Goal: Book appointment/travel/reservation

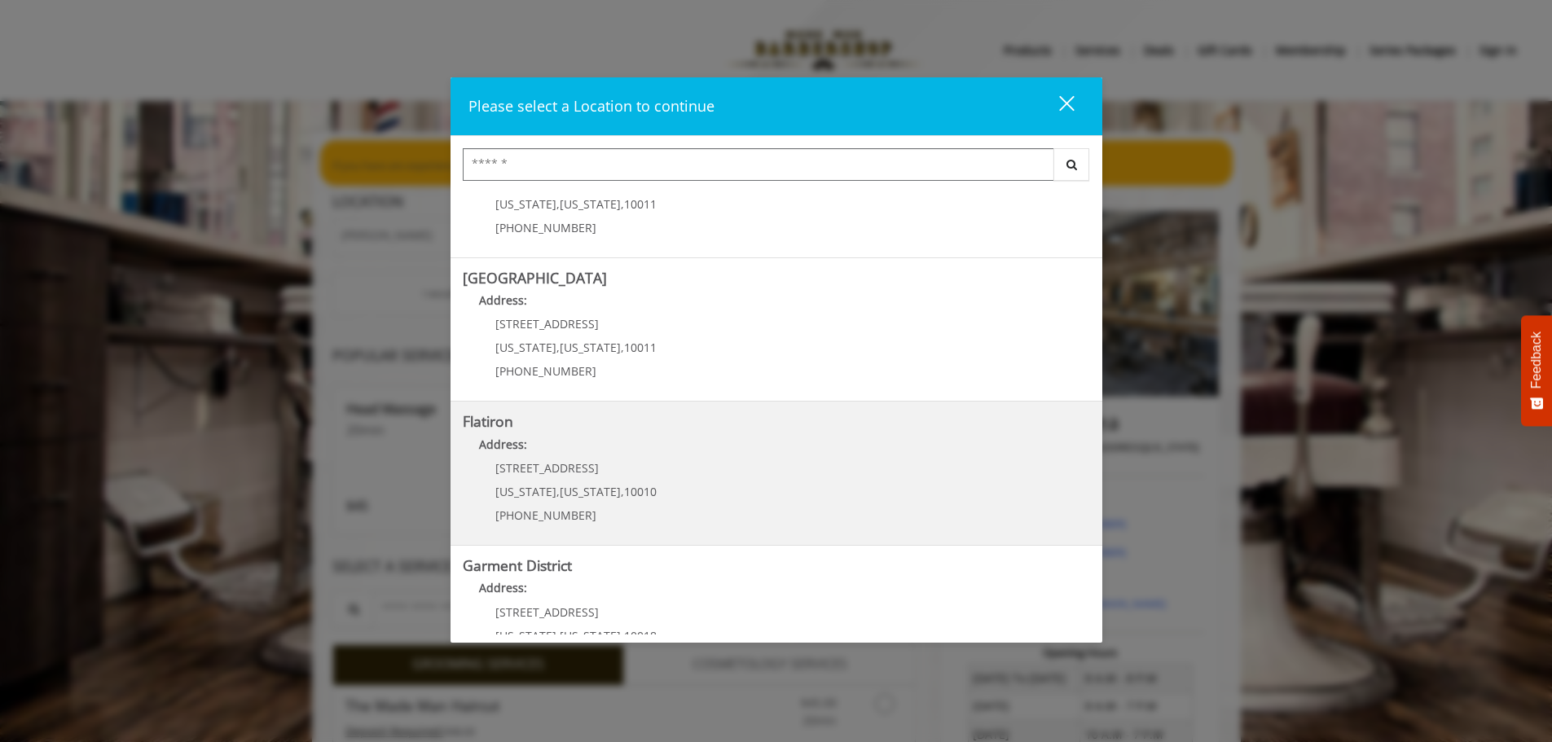
scroll to position [274, 0]
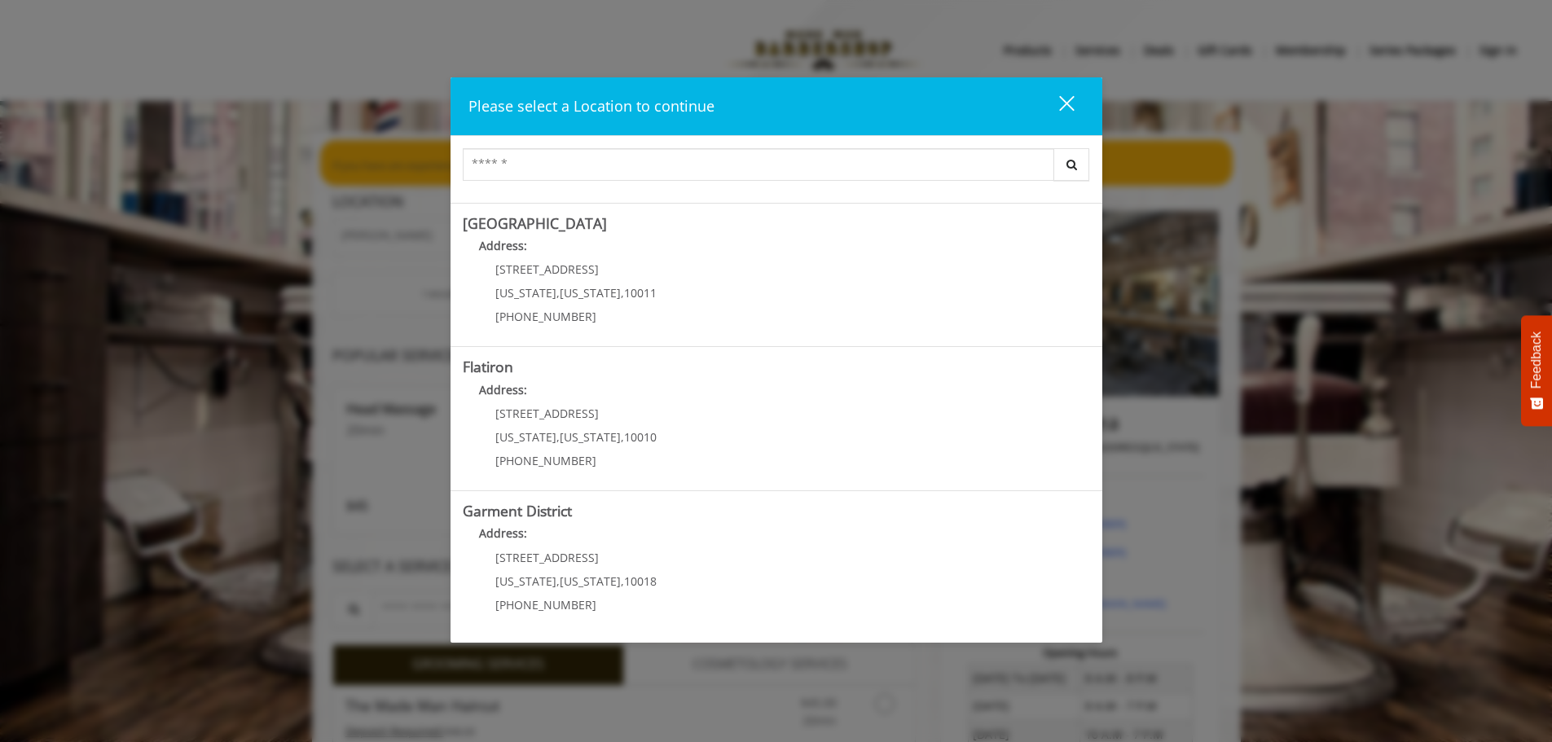
click at [1071, 98] on div "close dialog" at bounding box center [1065, 102] width 15 height 15
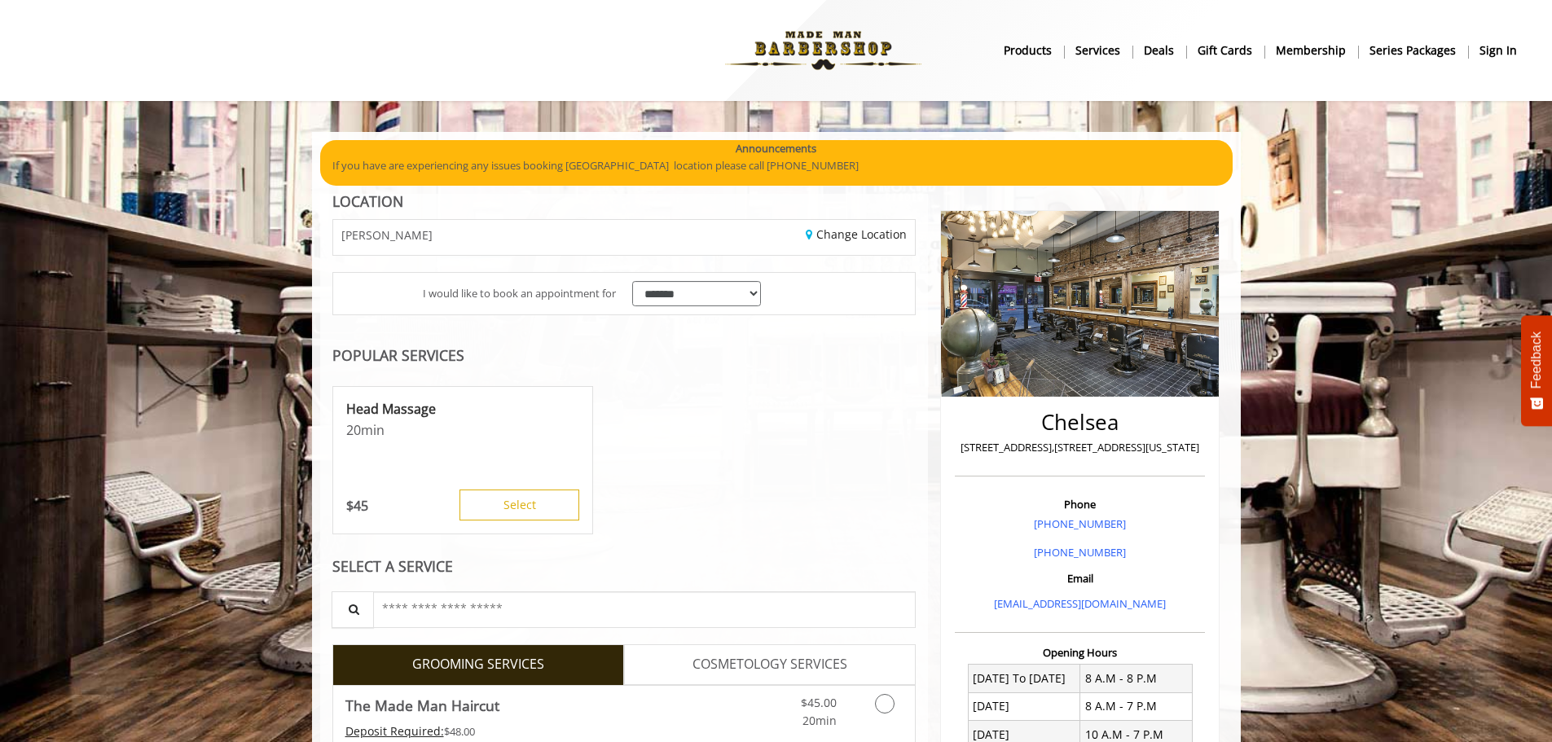
click at [1507, 53] on b "sign in" at bounding box center [1497, 51] width 37 height 18
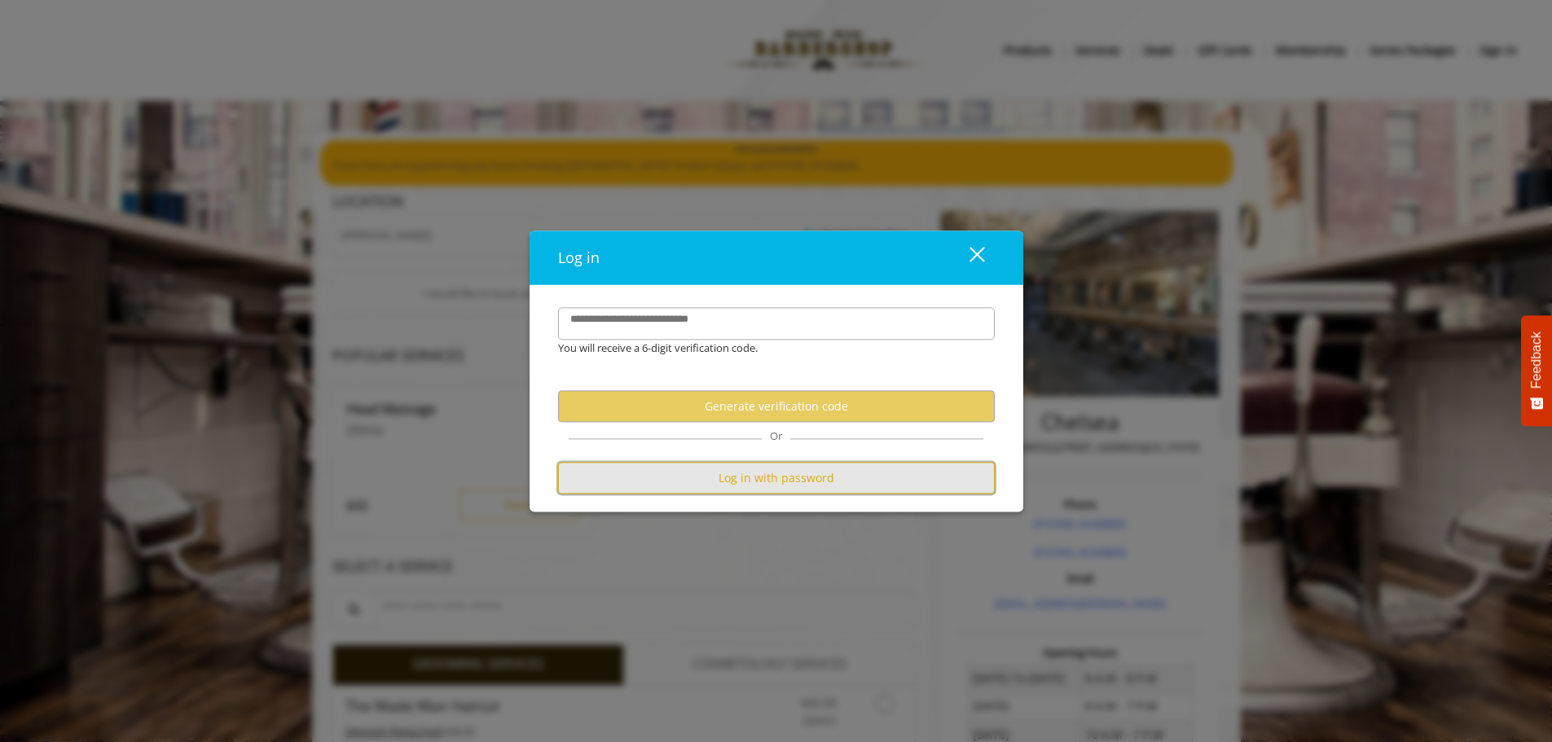
click at [719, 483] on button "Log in with password" at bounding box center [776, 479] width 437 height 32
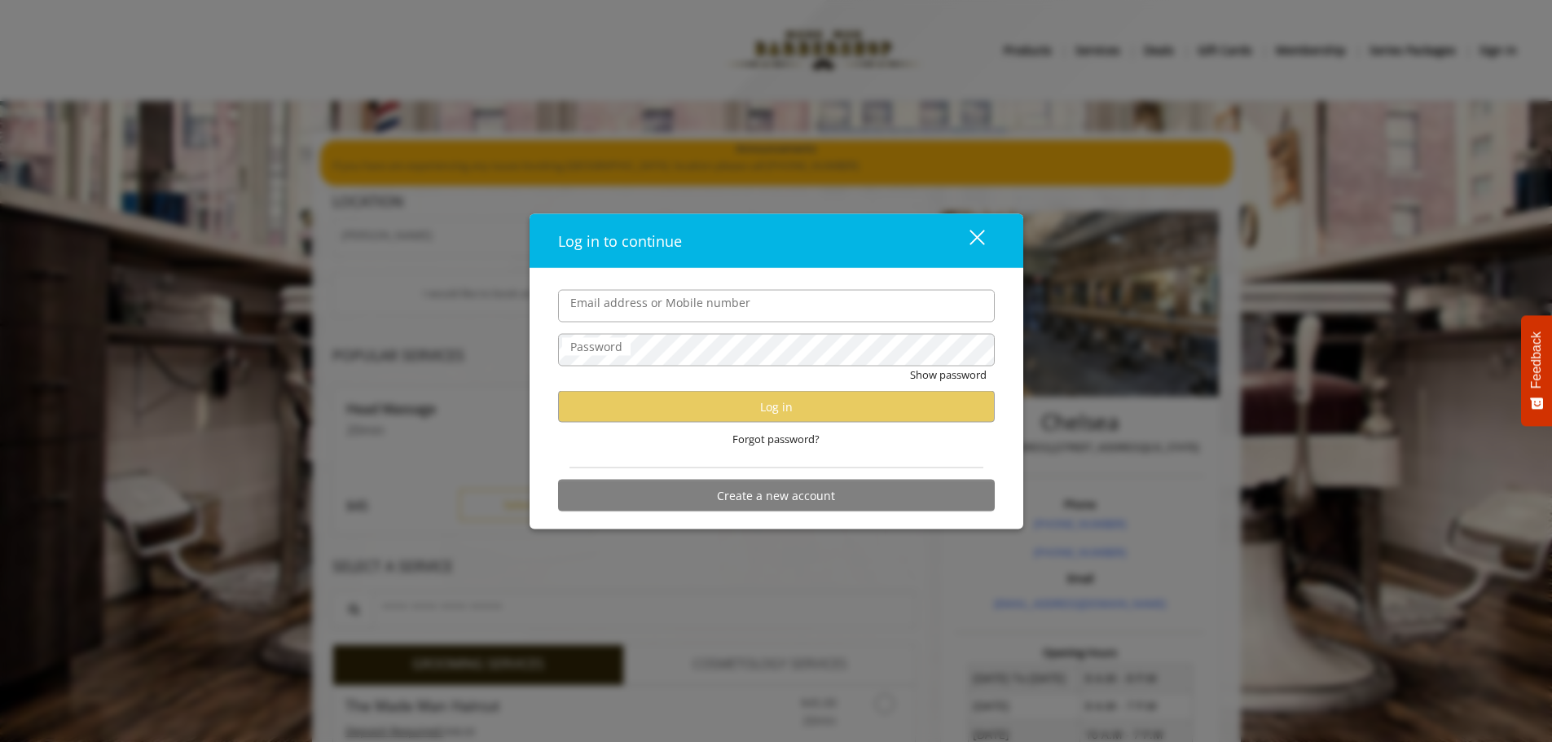
click at [701, 305] on input "Email address or Mobile number" at bounding box center [776, 305] width 437 height 33
type input "**********"
click at [856, 423] on div "Forgot password?" at bounding box center [776, 439] width 437 height 33
click at [973, 247] on div "close" at bounding box center [967, 240] width 33 height 24
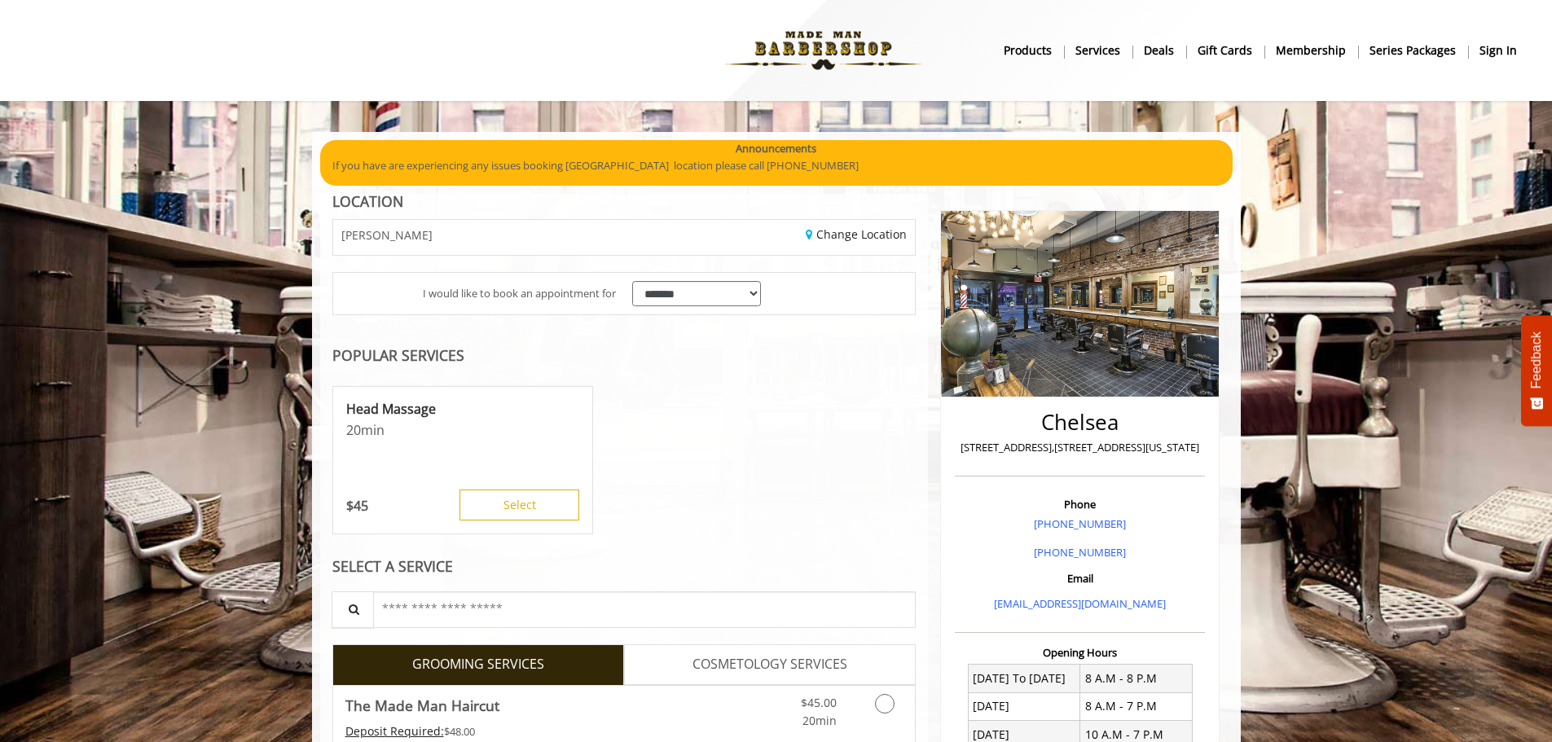
click at [1487, 58] on b "sign in" at bounding box center [1497, 51] width 37 height 18
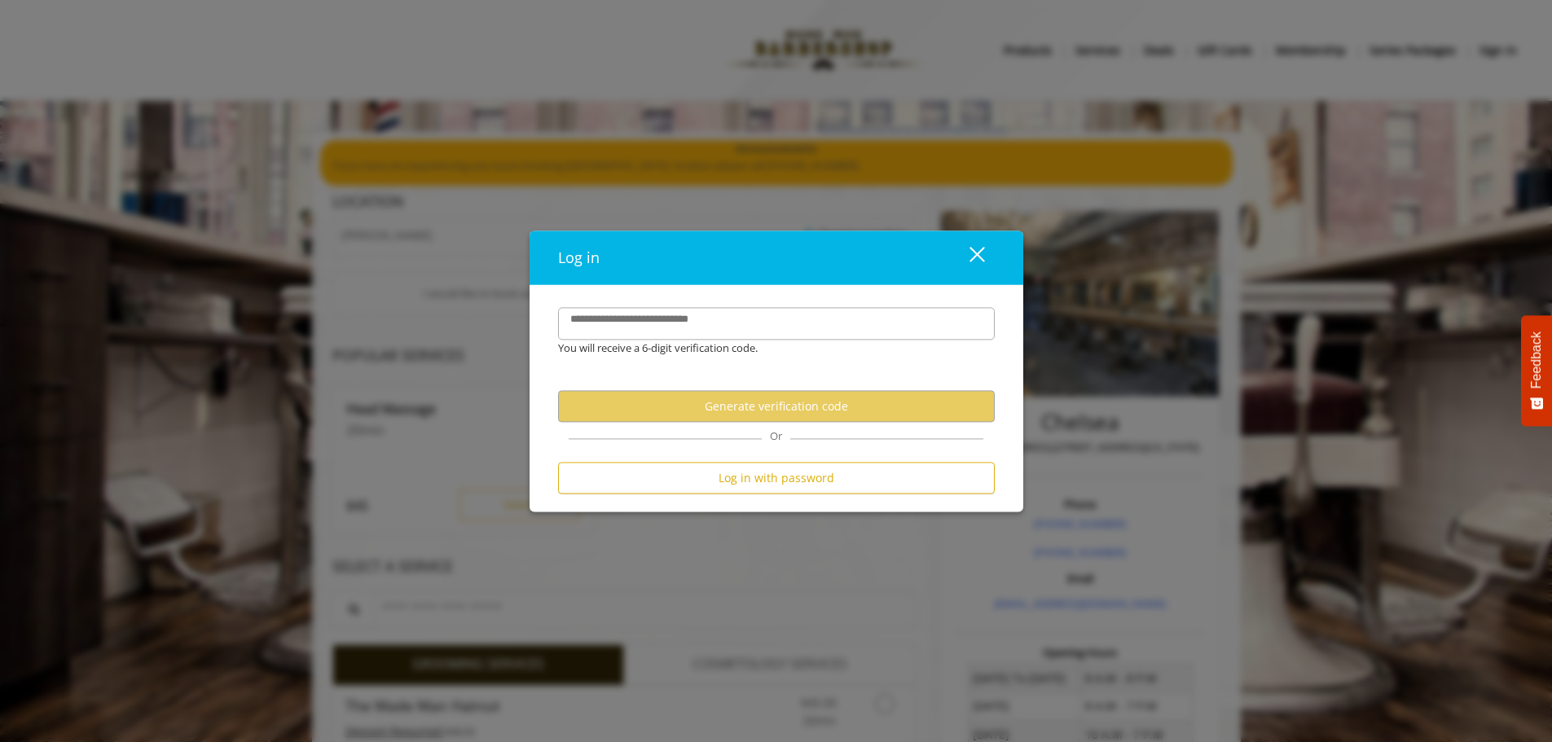
click at [806, 406] on button "Generate verification code" at bounding box center [776, 407] width 437 height 32
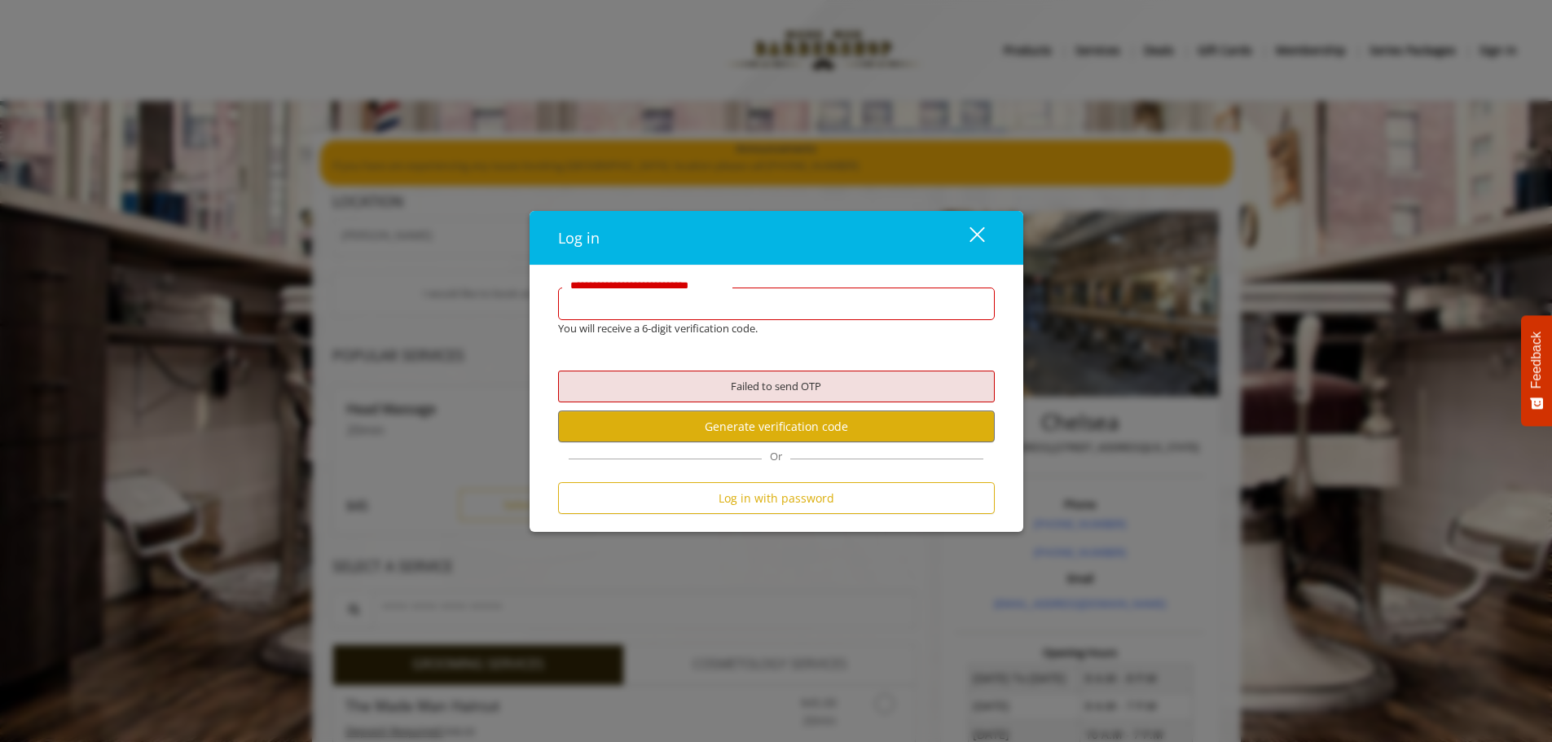
click at [784, 300] on input "**********" at bounding box center [776, 304] width 437 height 33
type input "**********"
drag, startPoint x: 829, startPoint y: 255, endPoint x: 825, endPoint y: 276, distance: 21.6
click at [831, 255] on div "Log in close" at bounding box center [776, 238] width 494 height 54
click at [805, 428] on button "Generate verification code" at bounding box center [776, 427] width 437 height 32
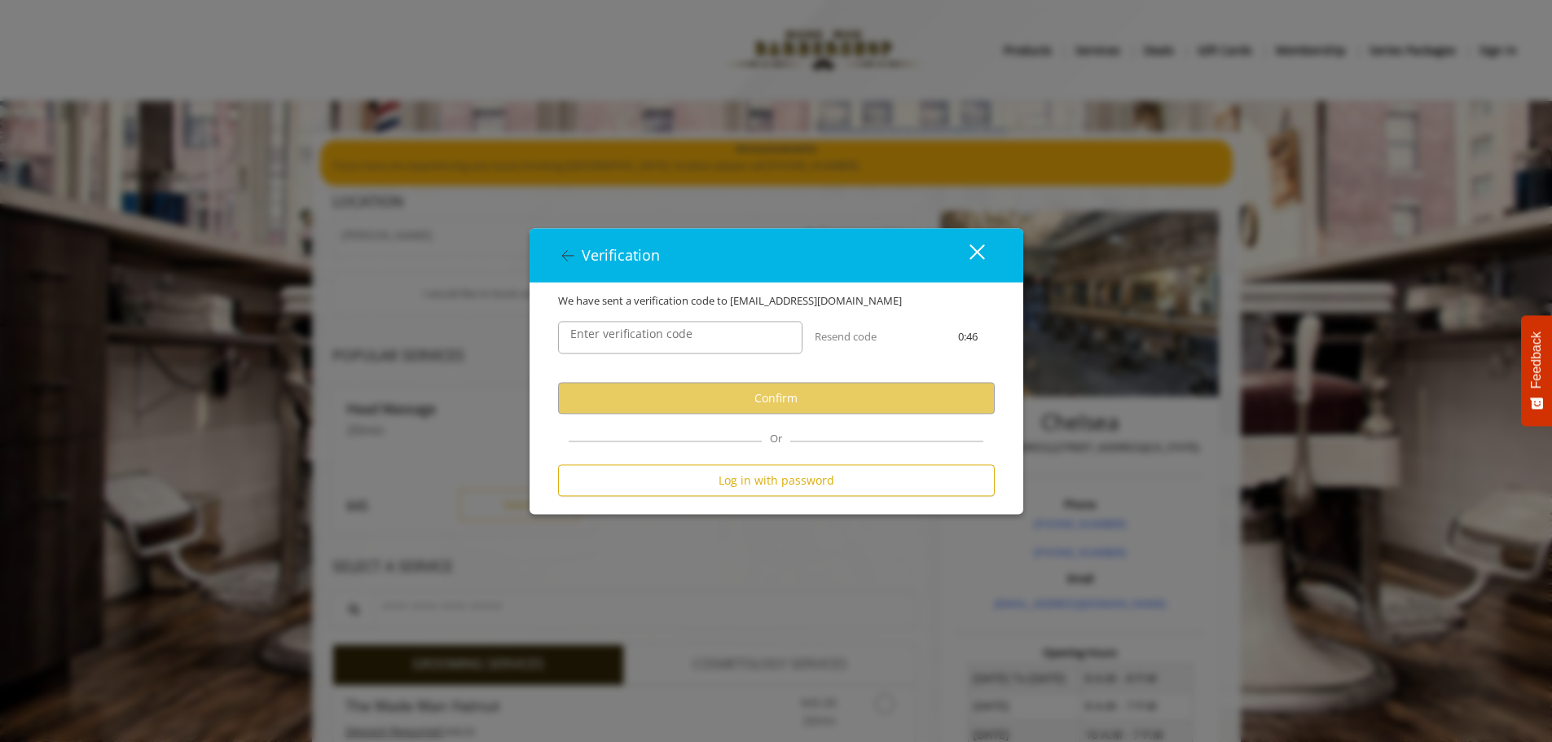
drag, startPoint x: 687, startPoint y: 331, endPoint x: 701, endPoint y: 341, distance: 17.0
click at [688, 332] on label "Enter verification code" at bounding box center [631, 335] width 138 height 18
click at [688, 332] on input "Enter verification code" at bounding box center [680, 338] width 244 height 33
paste input "******"
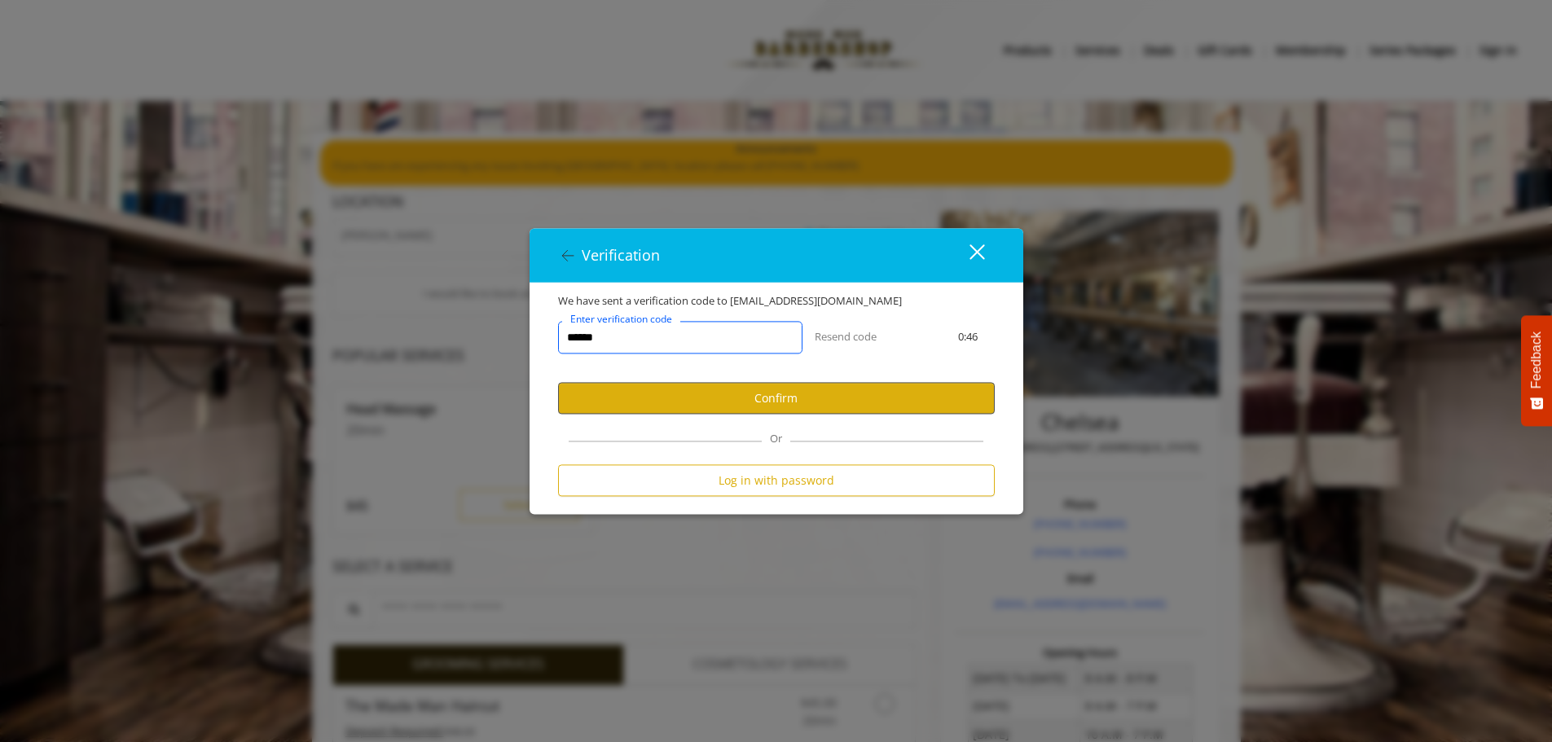
type input "******"
click at [726, 388] on button "Confirm" at bounding box center [776, 399] width 437 height 32
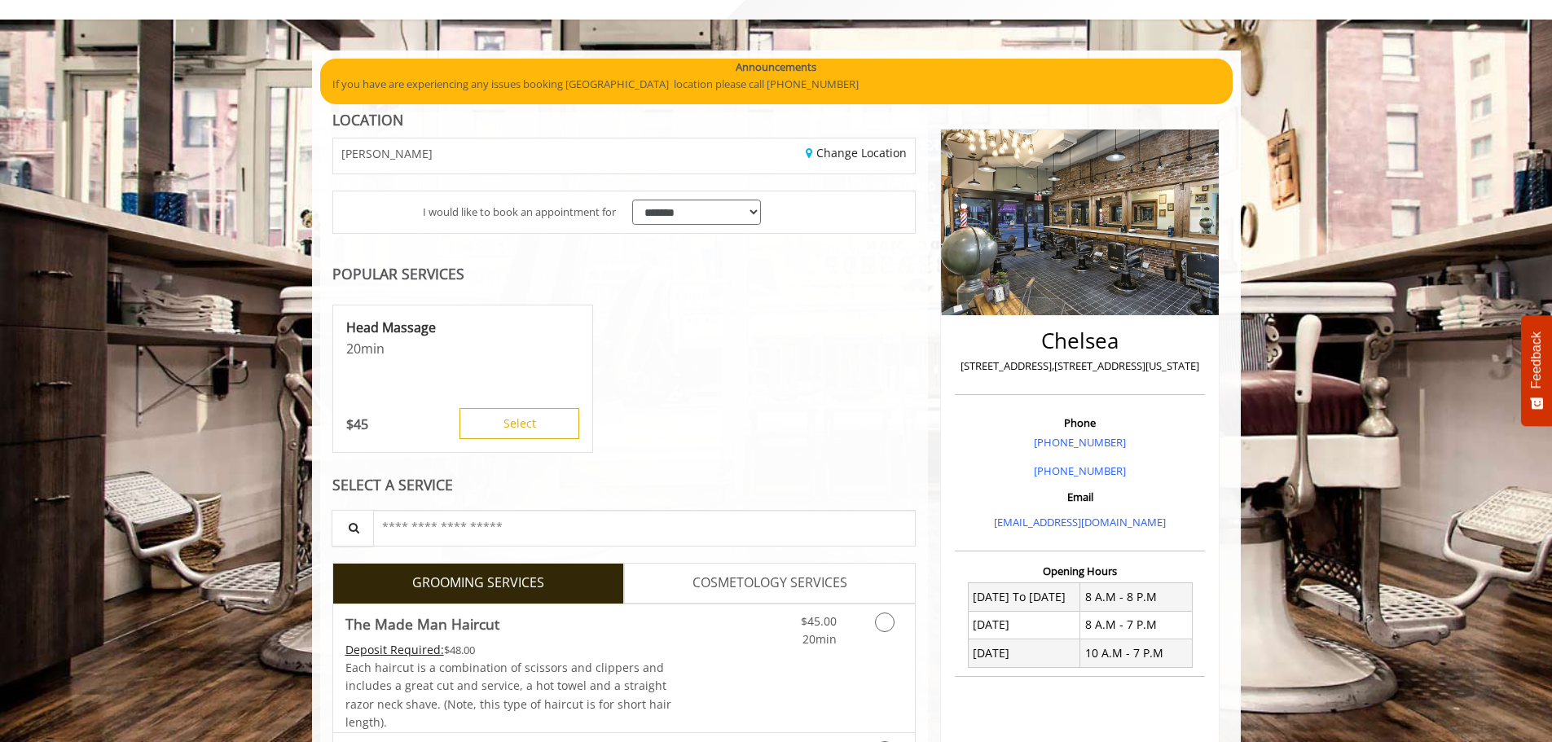
scroll to position [0, 0]
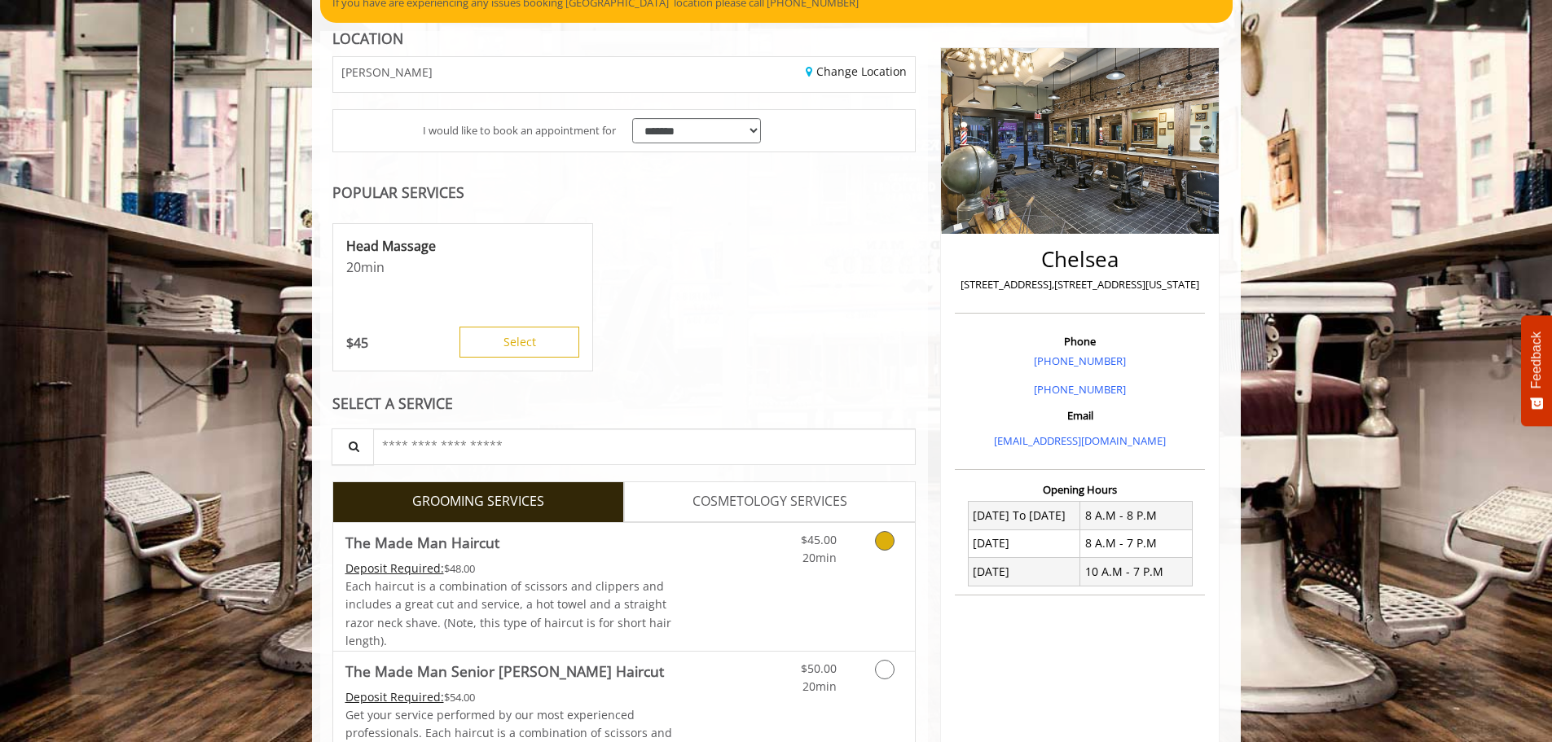
click at [836, 565] on span "20min" at bounding box center [819, 557] width 34 height 15
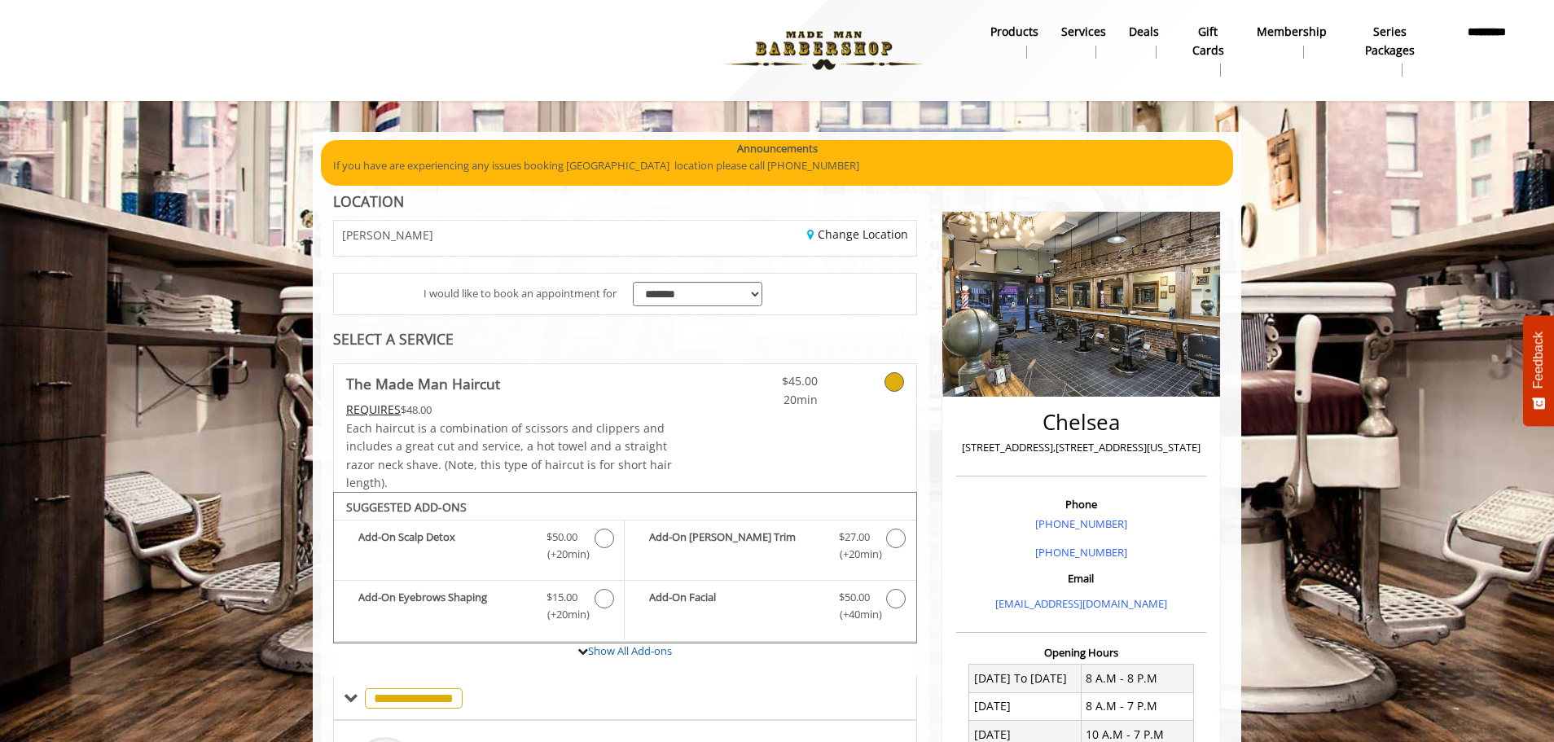
click at [1064, 37] on b "Services" at bounding box center [1083, 32] width 45 height 18
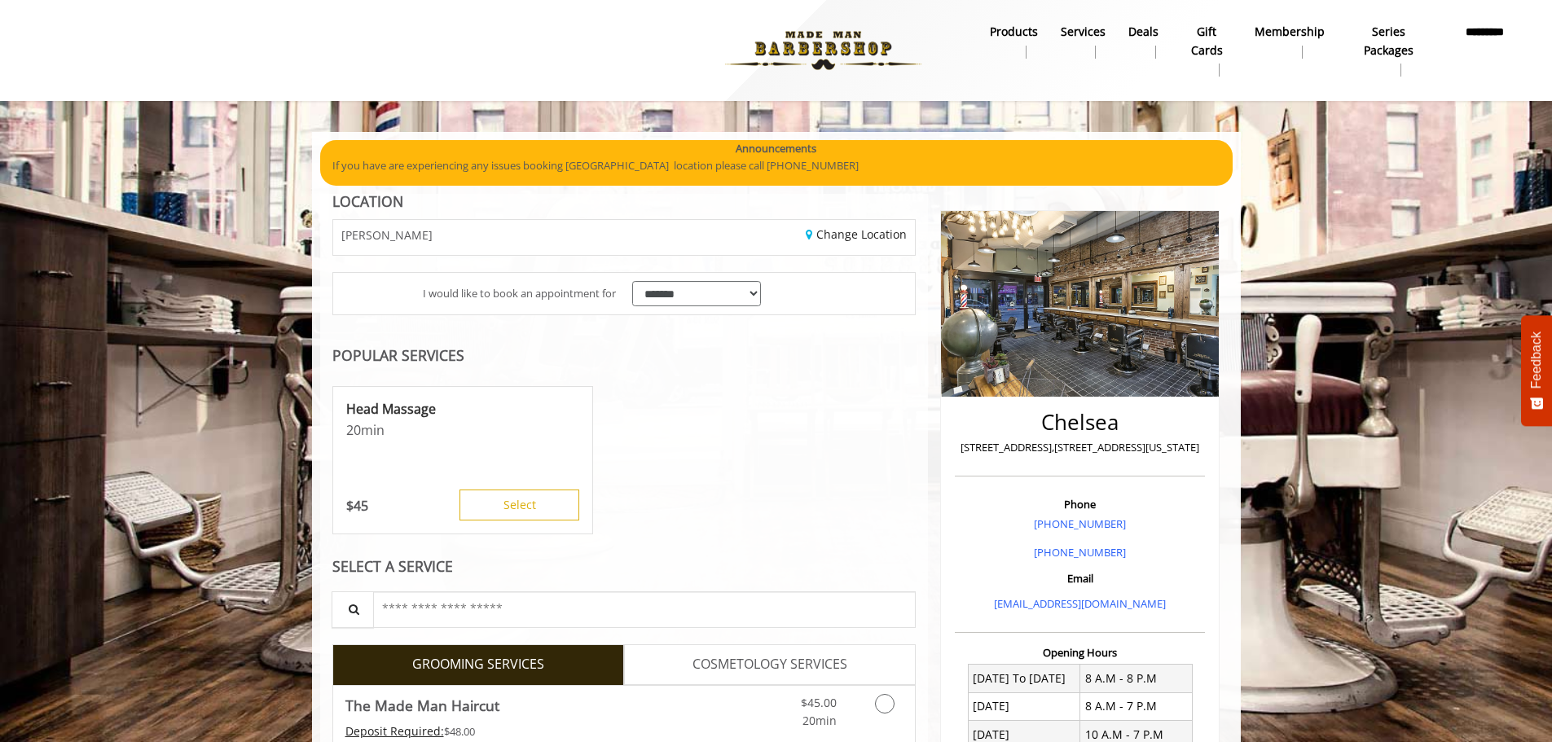
click at [806, 38] on img at bounding box center [823, 51] width 224 height 90
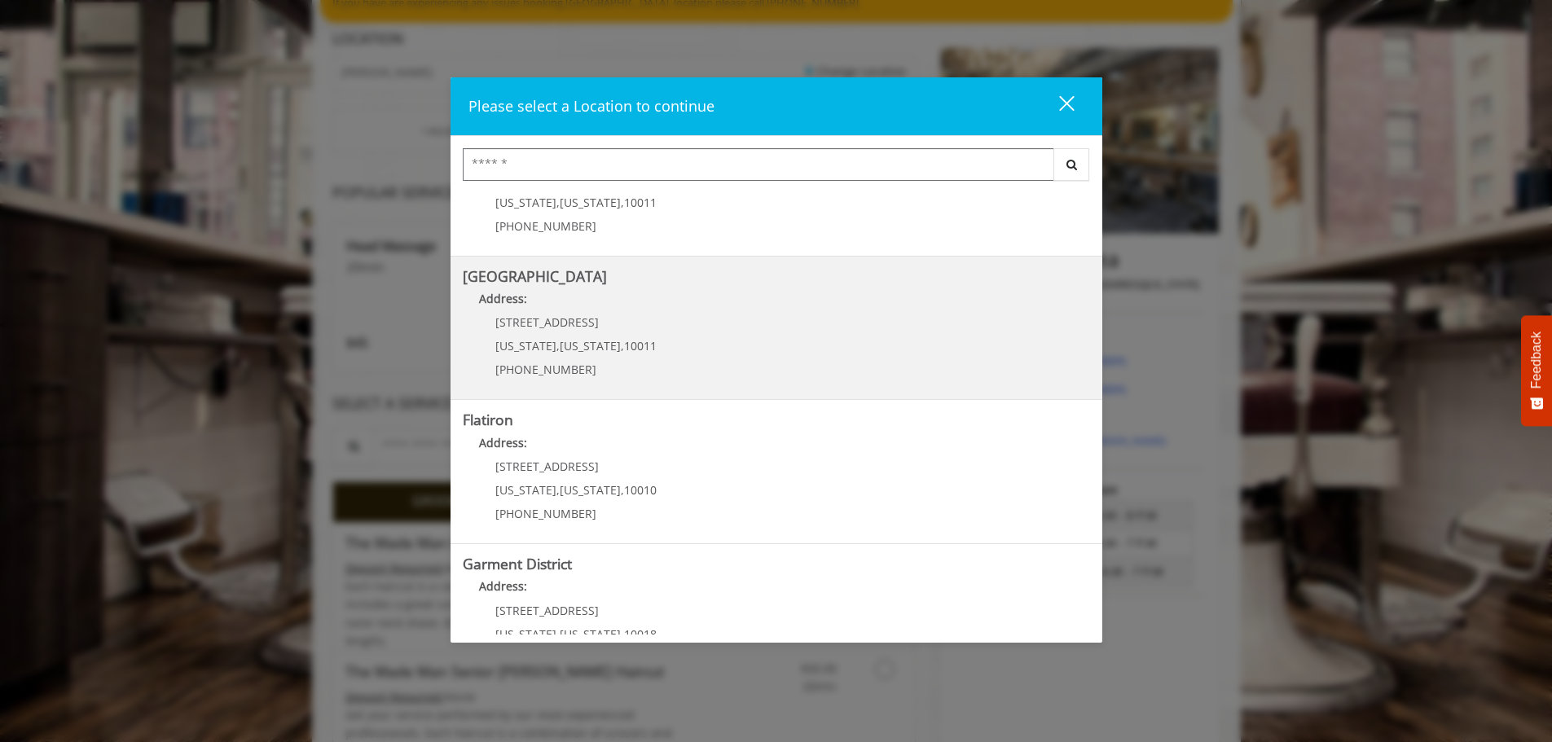
scroll to position [192, 0]
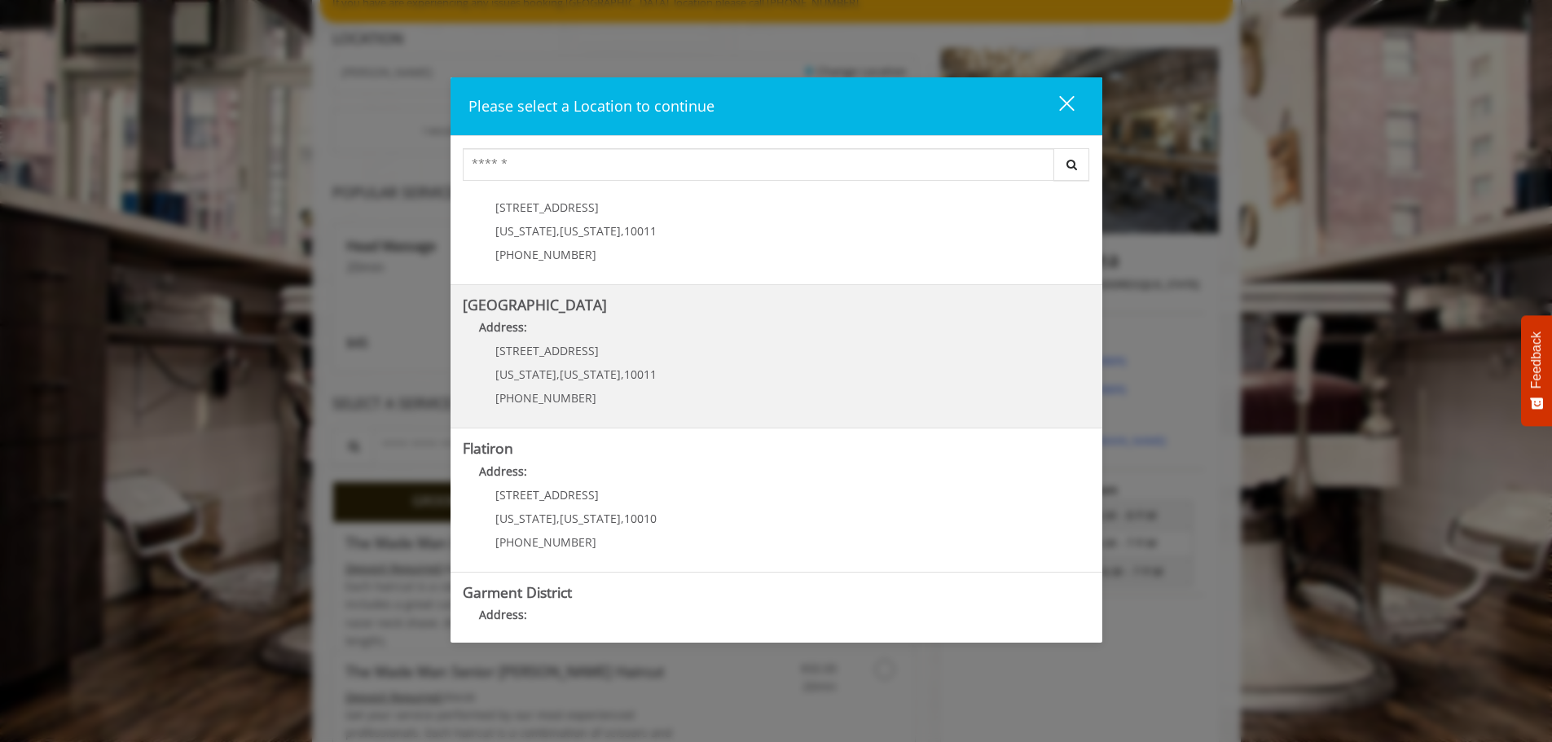
click at [701, 374] on Street "Chelsea 15th Street Address: 267 W 15th St New York , New York , 10011 (646) 85…" at bounding box center [776, 356] width 627 height 119
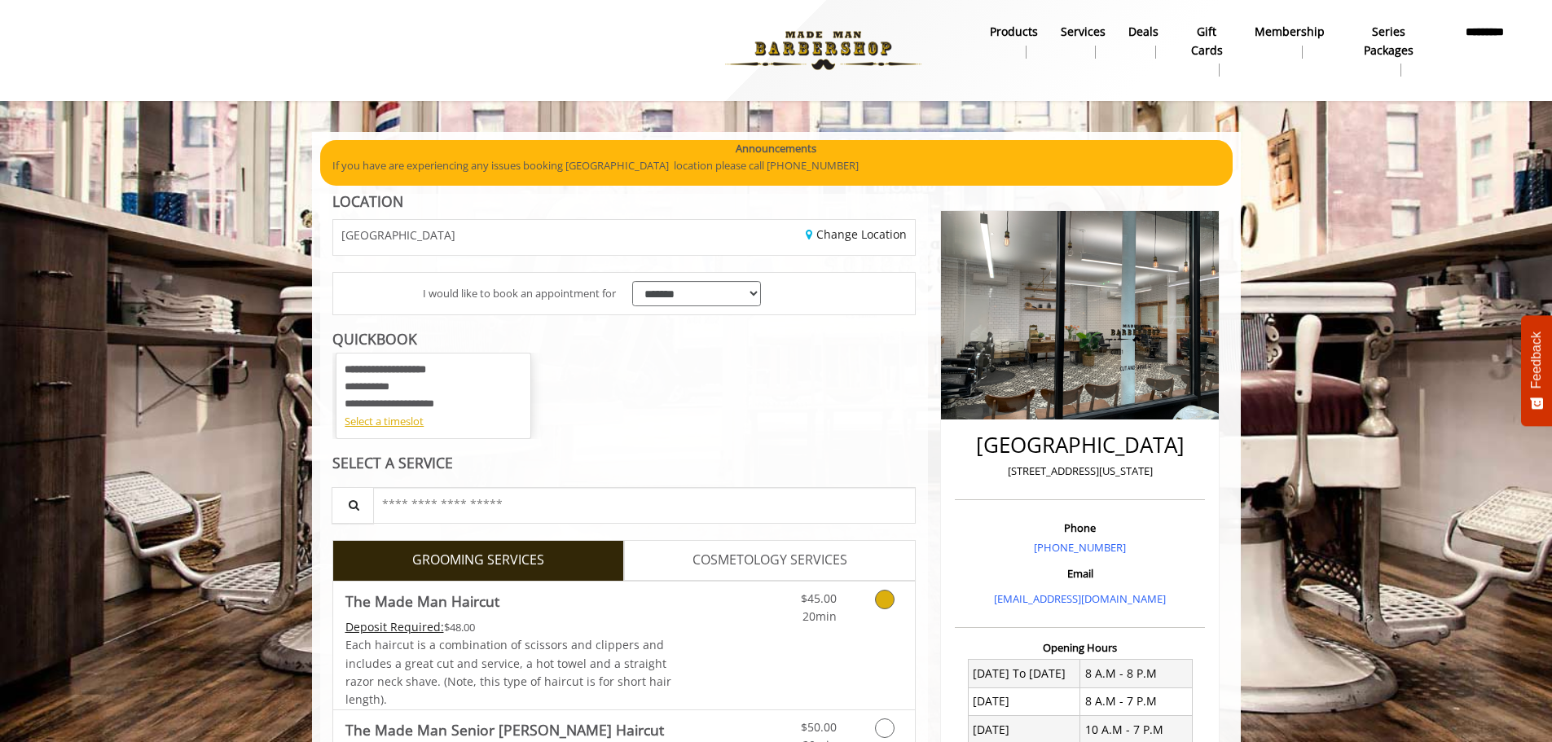
click at [889, 596] on icon "Grooming services" at bounding box center [885, 600] width 20 height 20
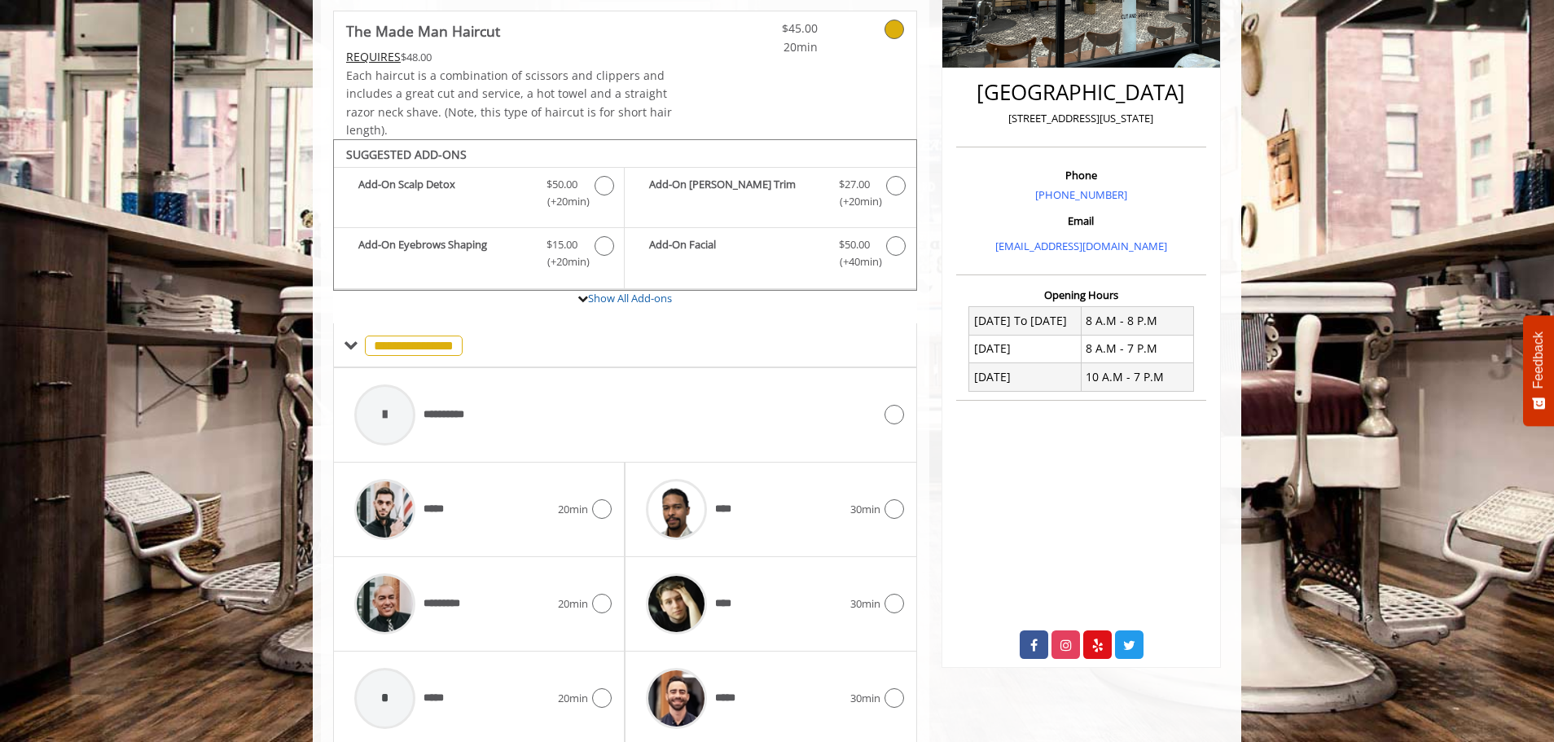
scroll to position [414, 0]
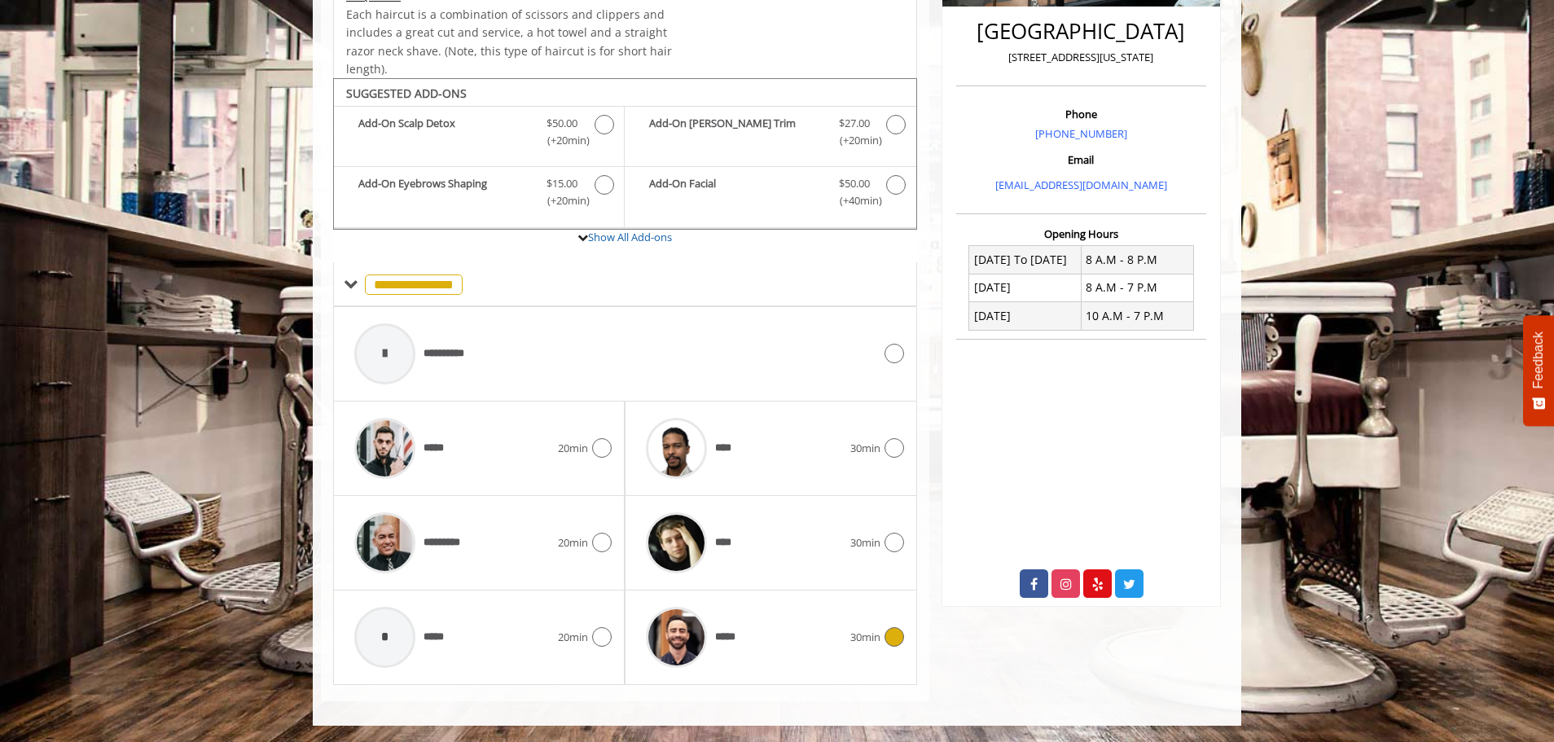
click at [885, 637] on icon at bounding box center [895, 637] width 20 height 20
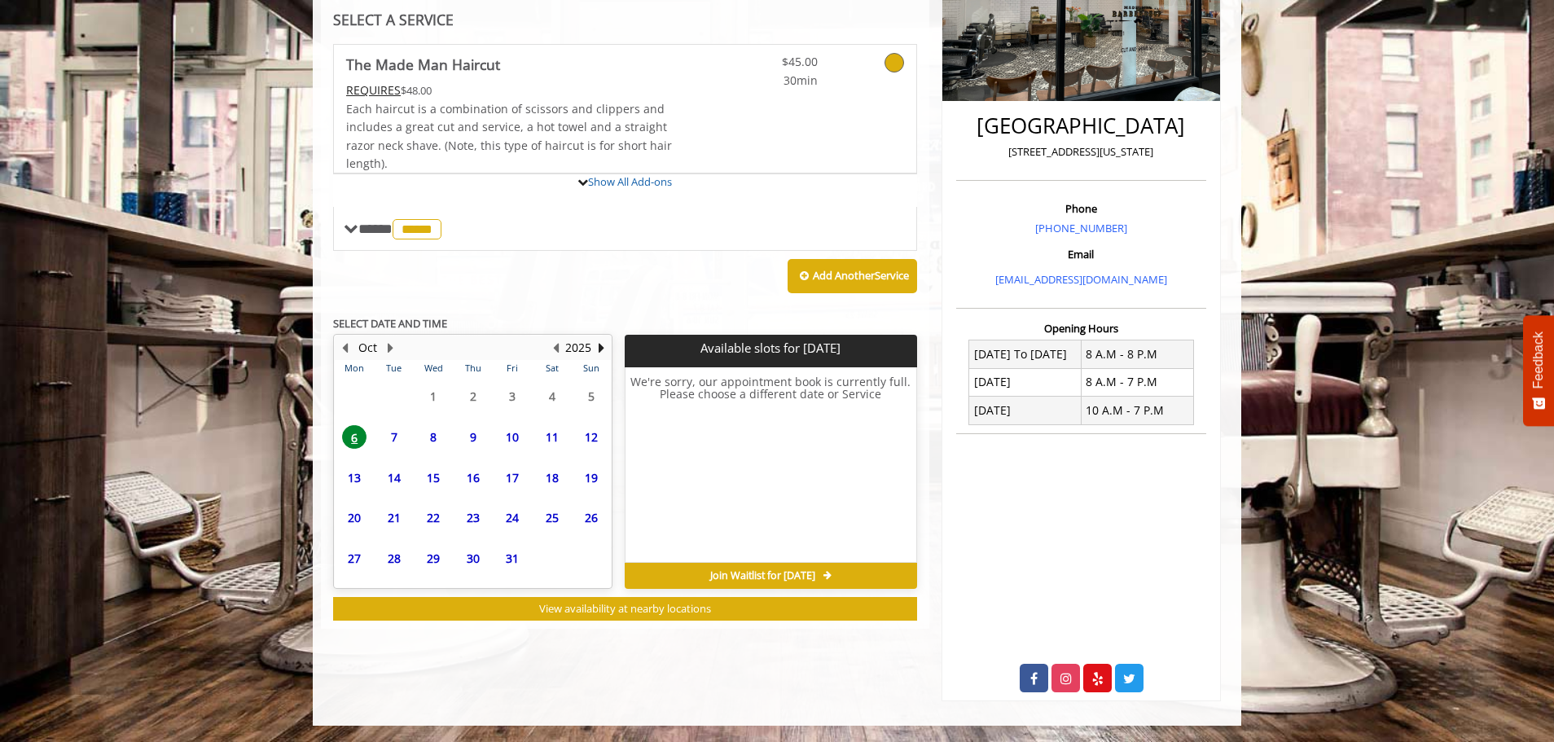
scroll to position [396, 0]
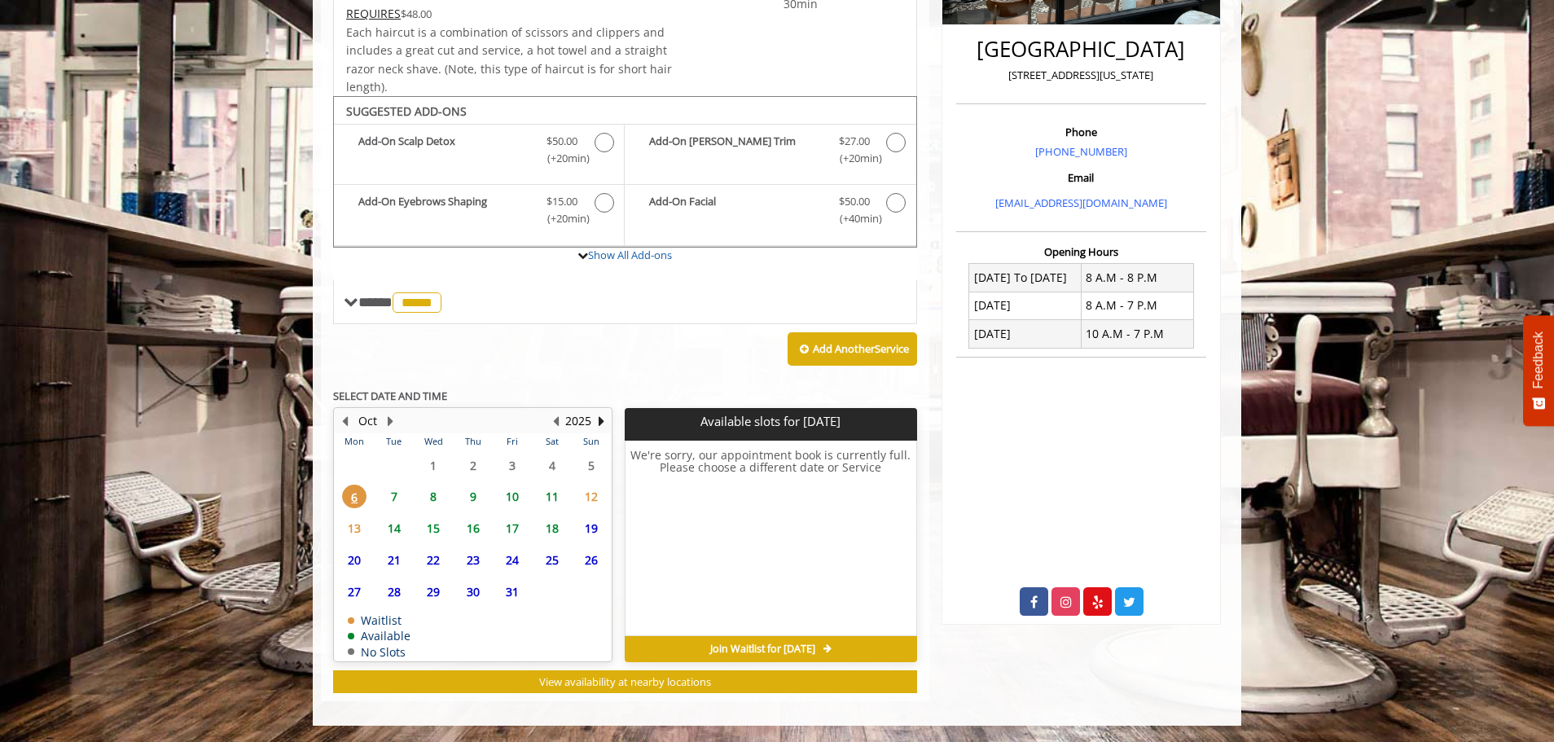
click at [397, 561] on span "21" at bounding box center [394, 560] width 24 height 24
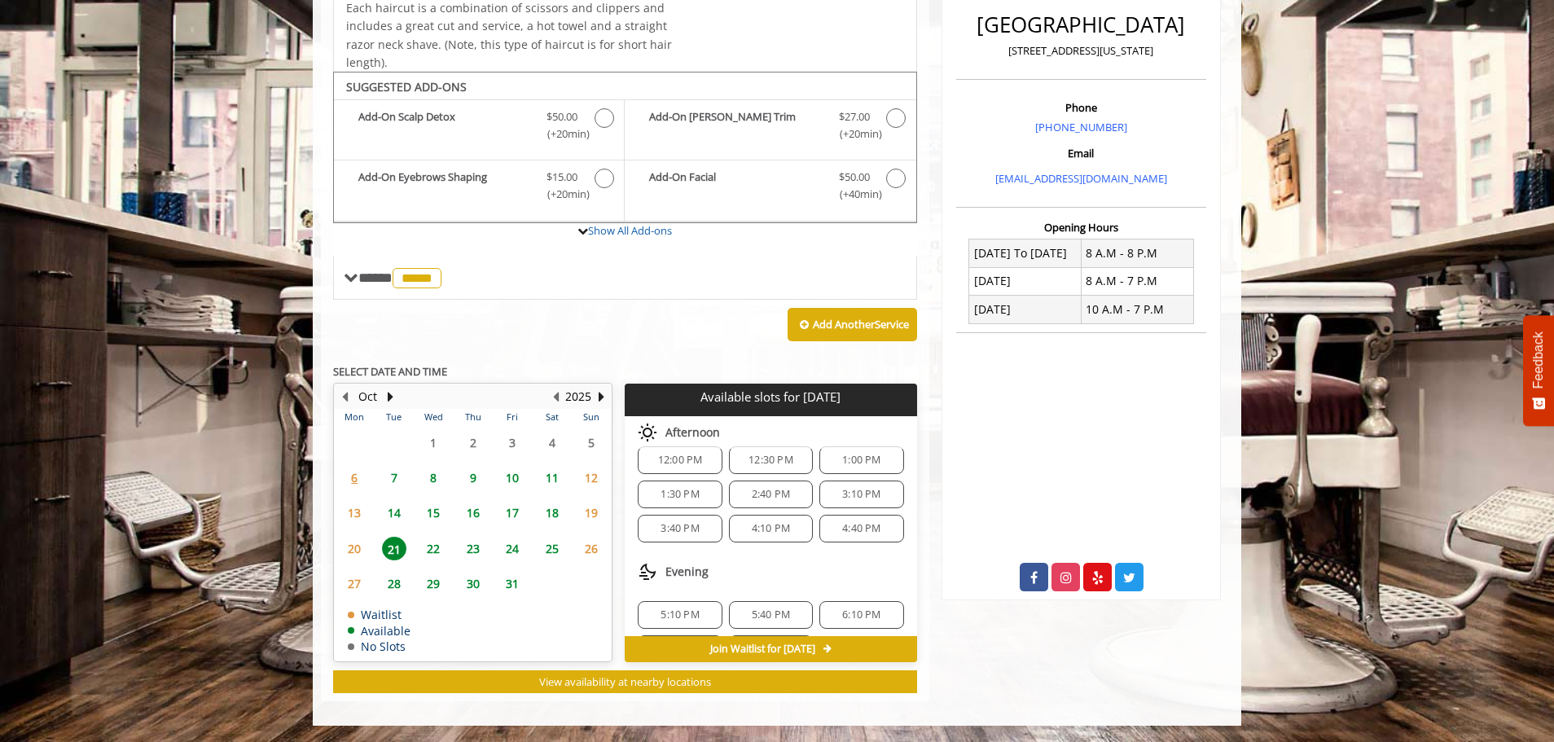
scroll to position [210, 0]
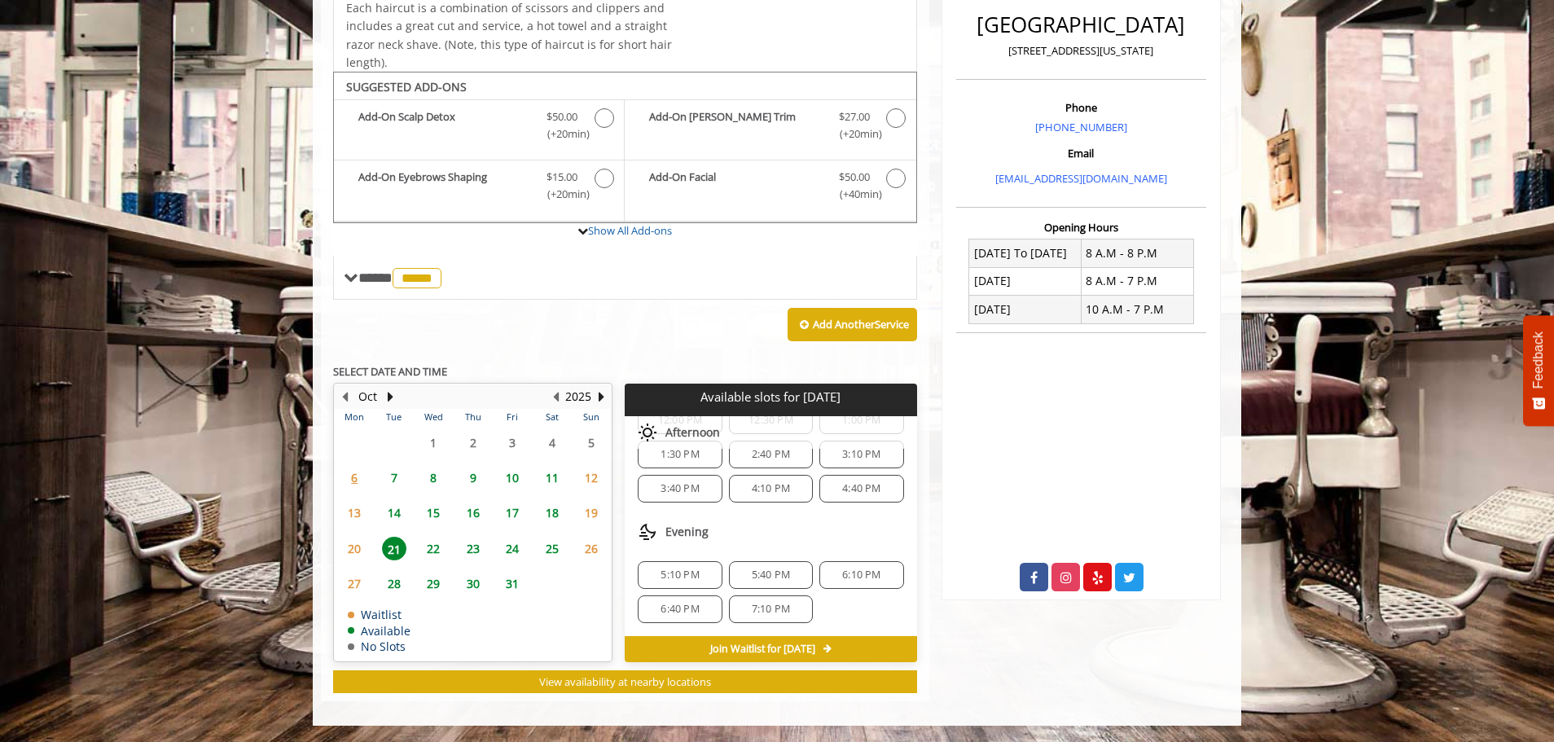
click at [428, 544] on span "22" at bounding box center [433, 549] width 24 height 24
click at [694, 604] on span "6:40 PM" at bounding box center [680, 609] width 38 height 13
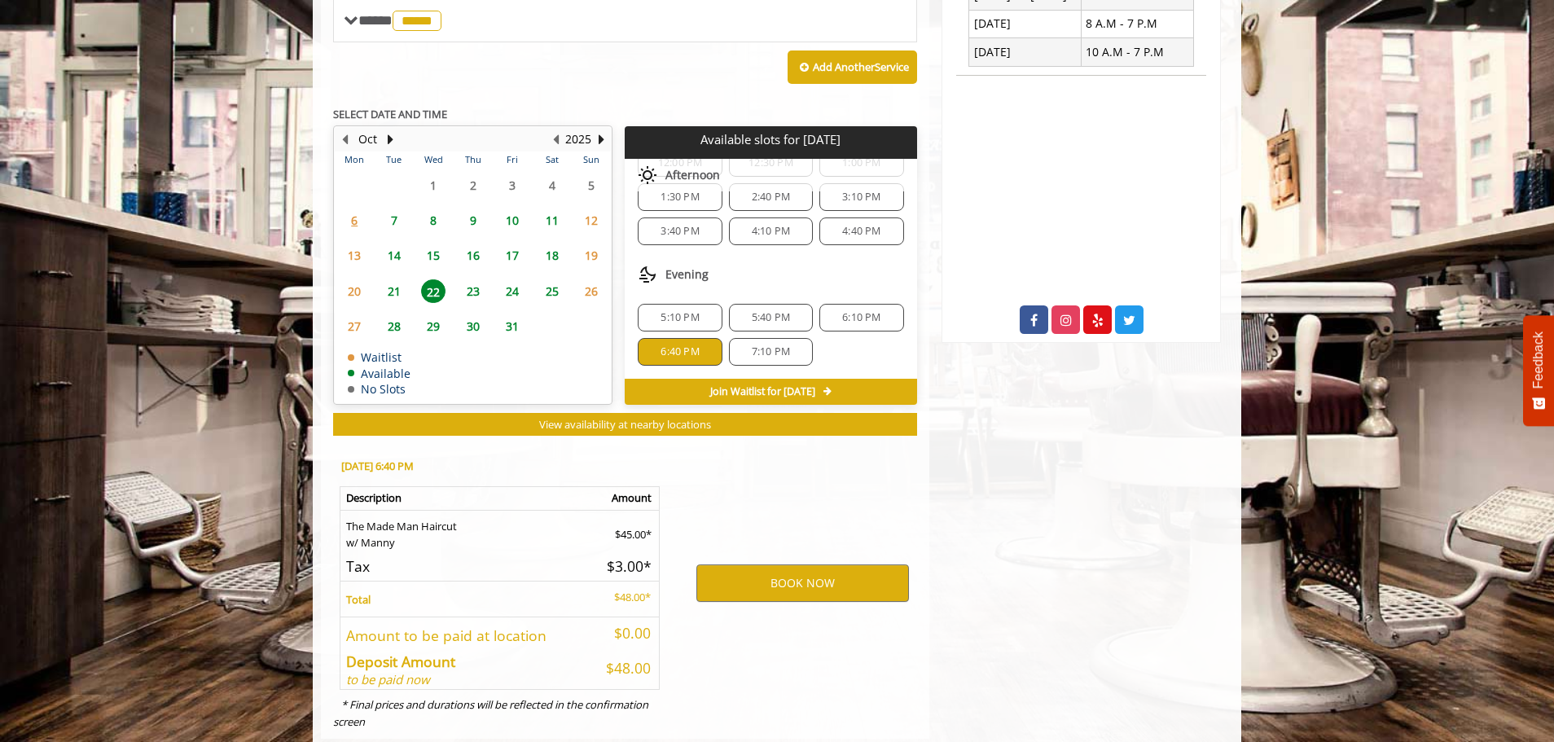
scroll to position [715, 0]
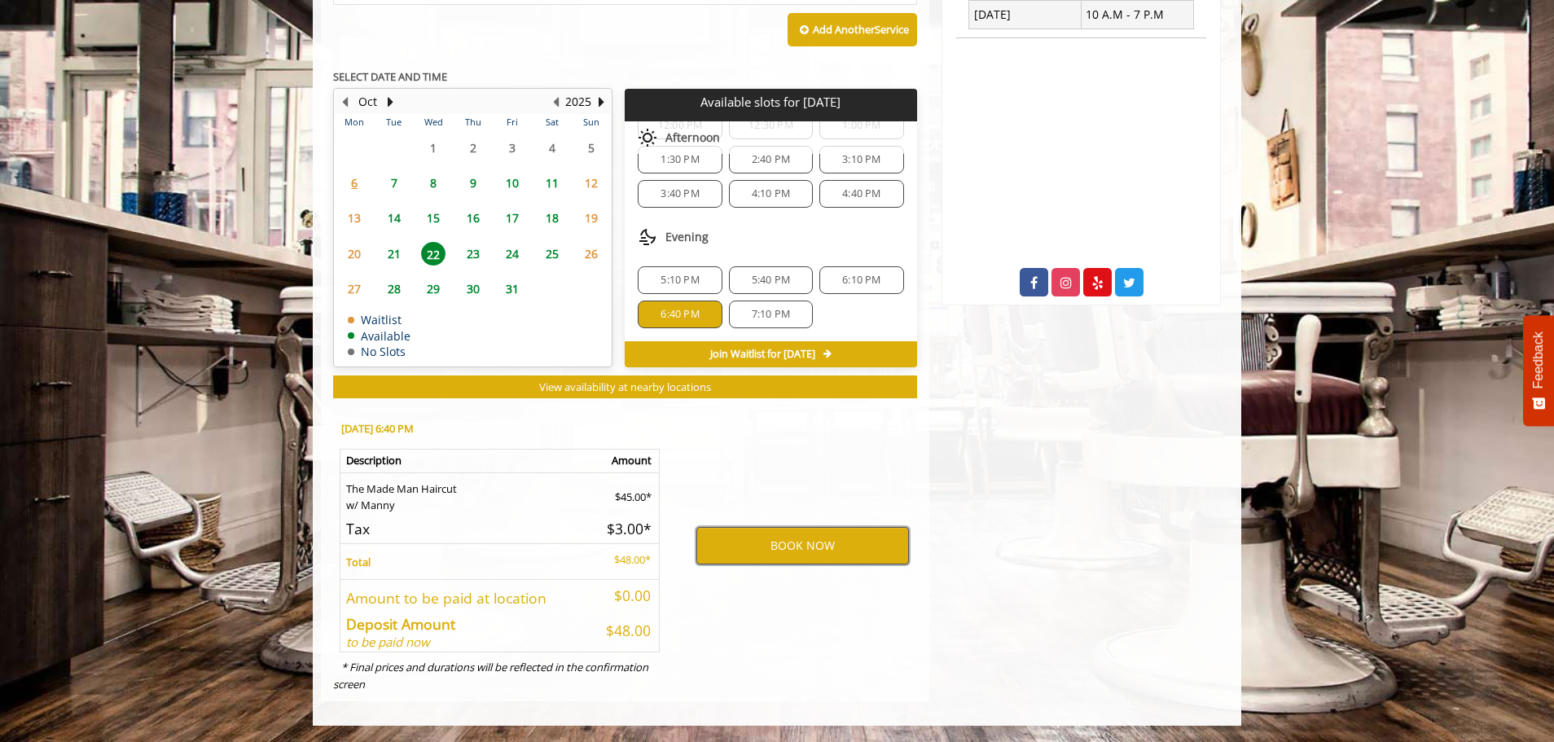
click at [780, 544] on button "BOOK NOW" at bounding box center [802, 545] width 213 height 37
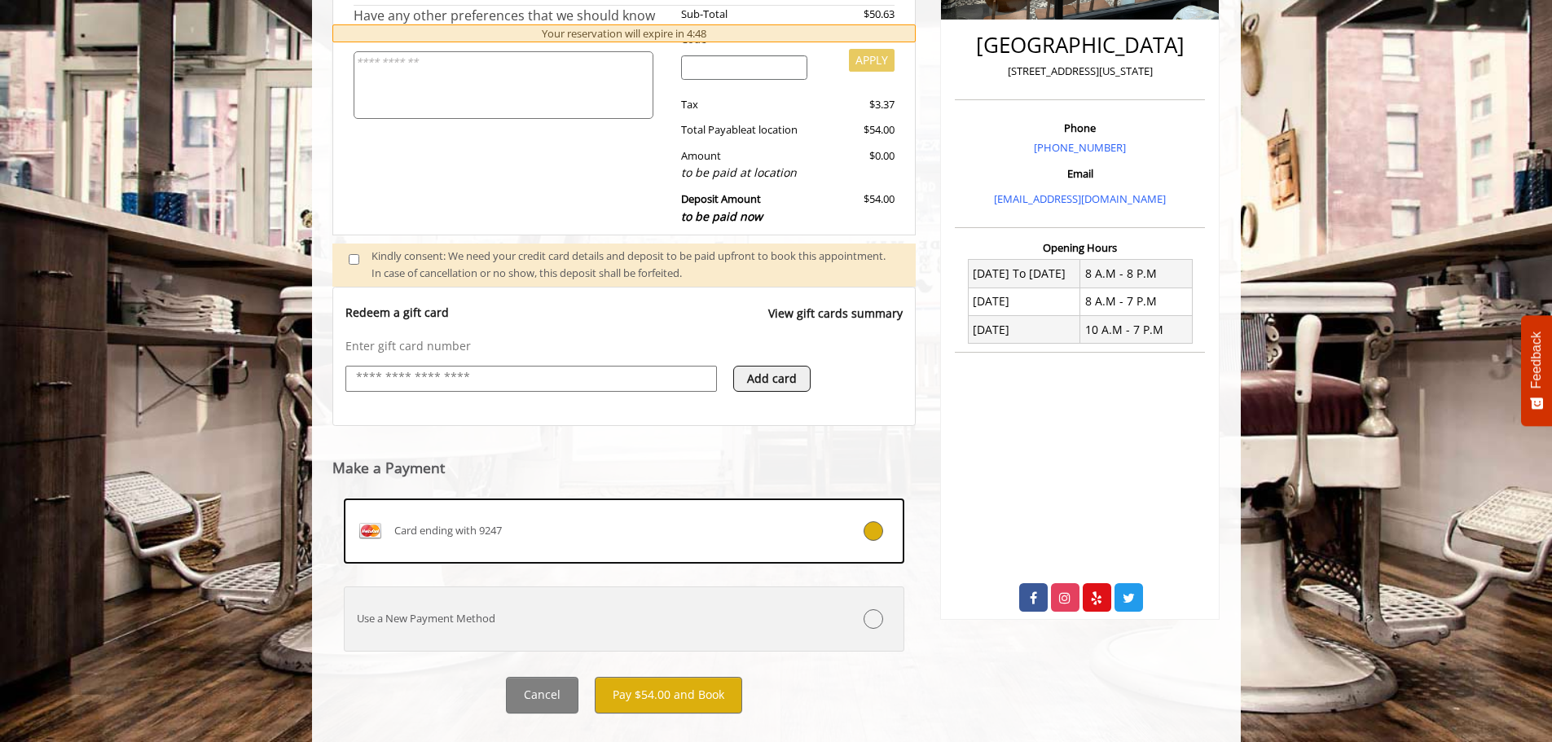
scroll to position [424, 0]
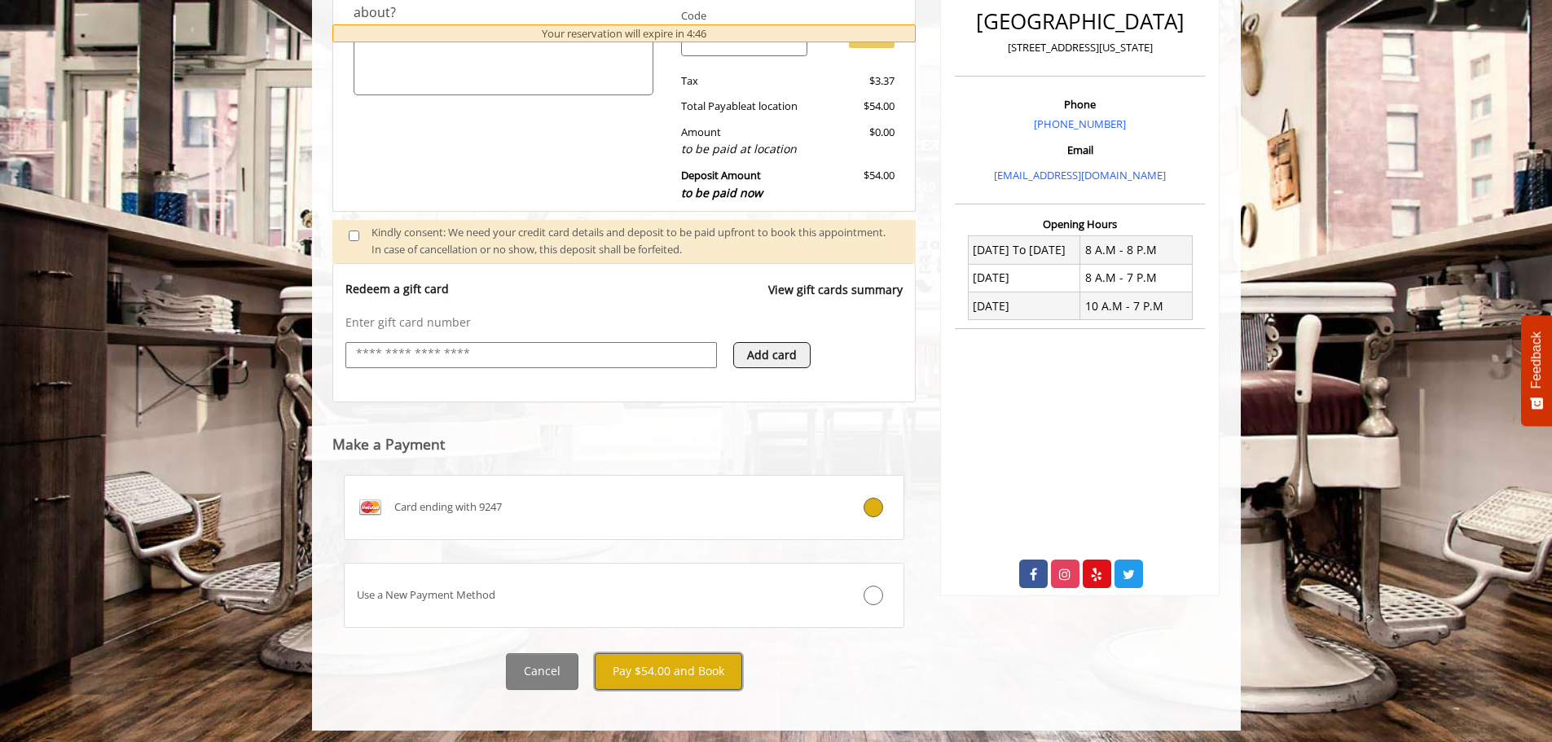
click at [698, 669] on button "Pay $54.00 and Book" at bounding box center [668, 671] width 147 height 37
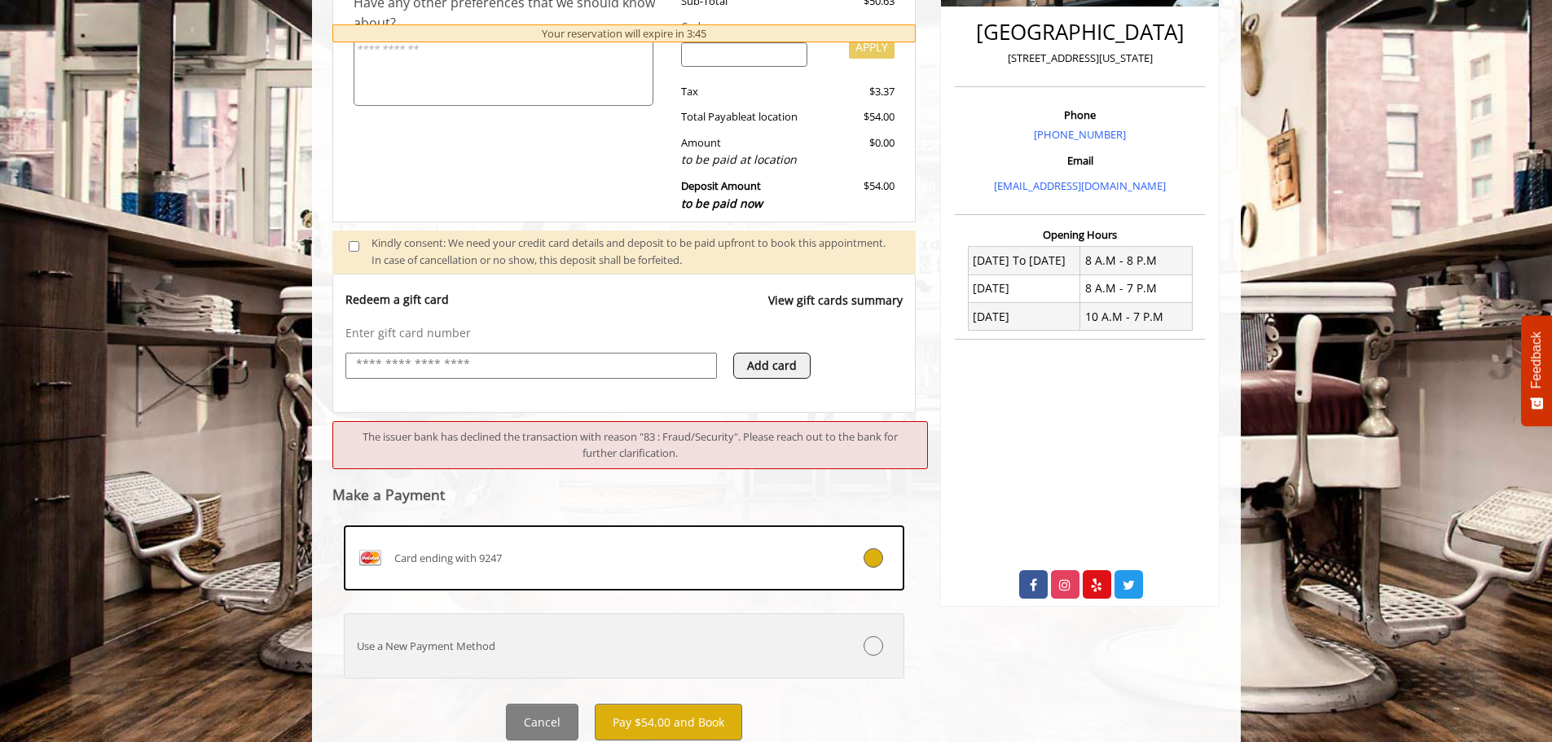
scroll to position [468, 0]
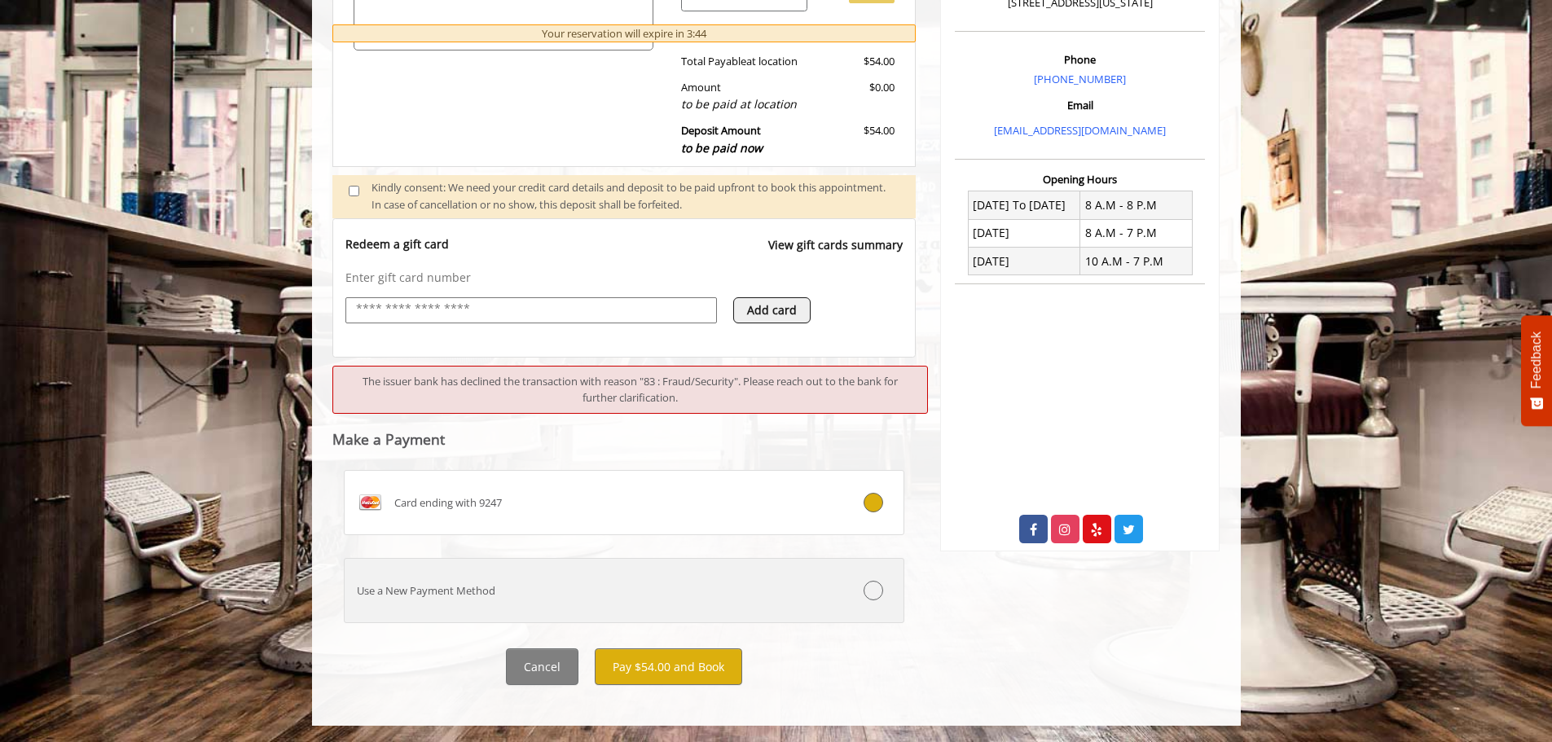
click at [789, 585] on div "Use a New Payment Method" at bounding box center [578, 590] width 466 height 17
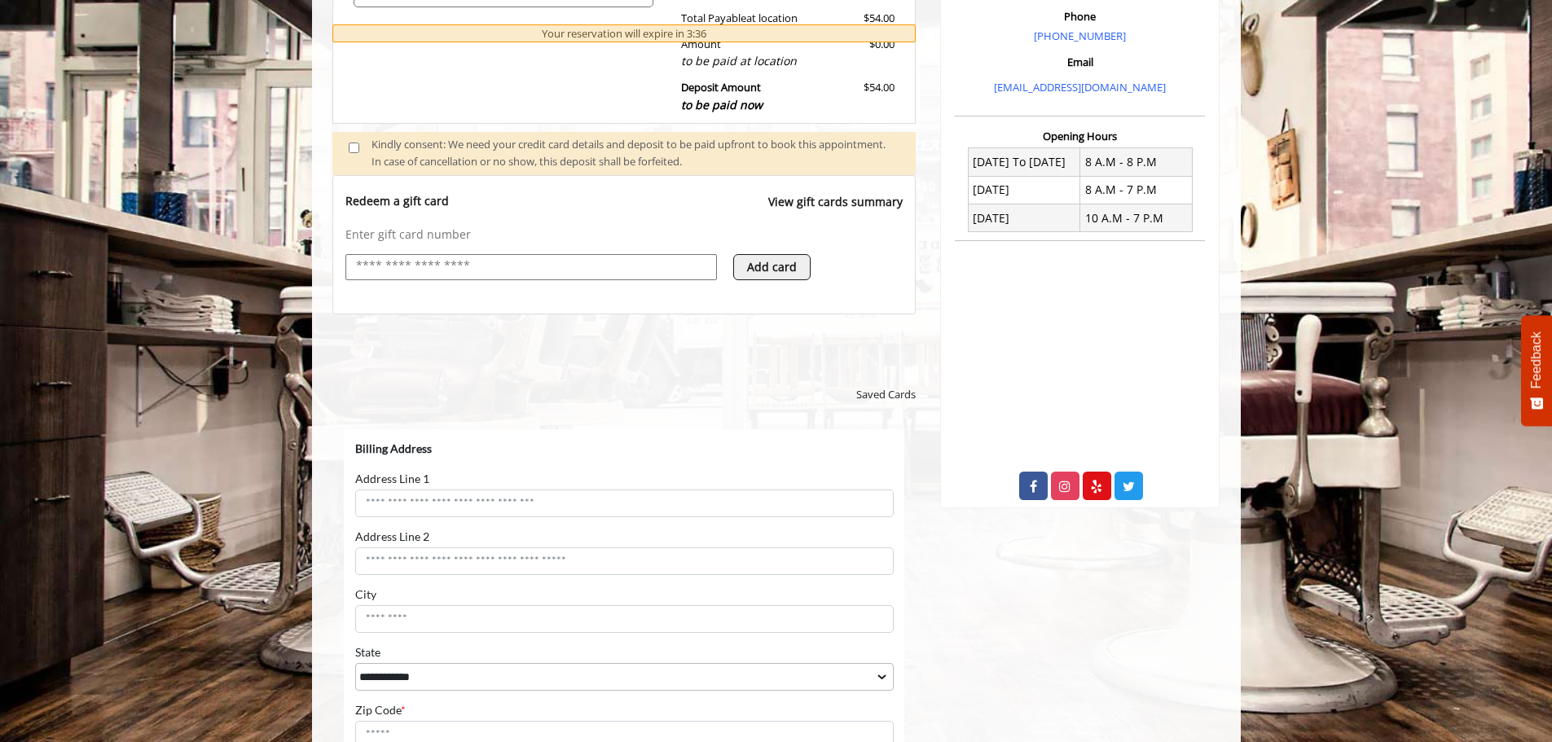
scroll to position [550, 0]
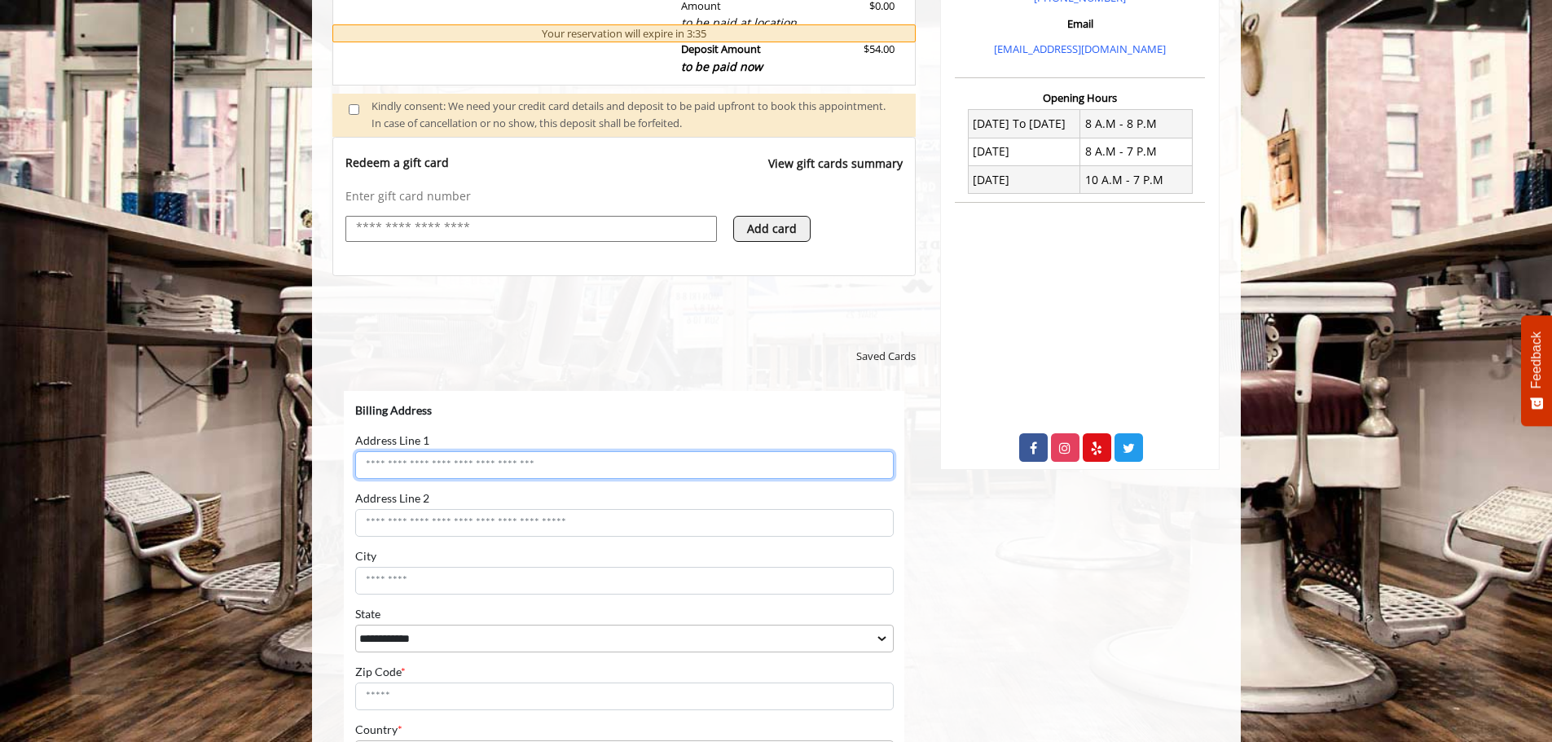
click at [574, 470] on input "Address Line 1" at bounding box center [623, 464] width 538 height 28
type input "**********"
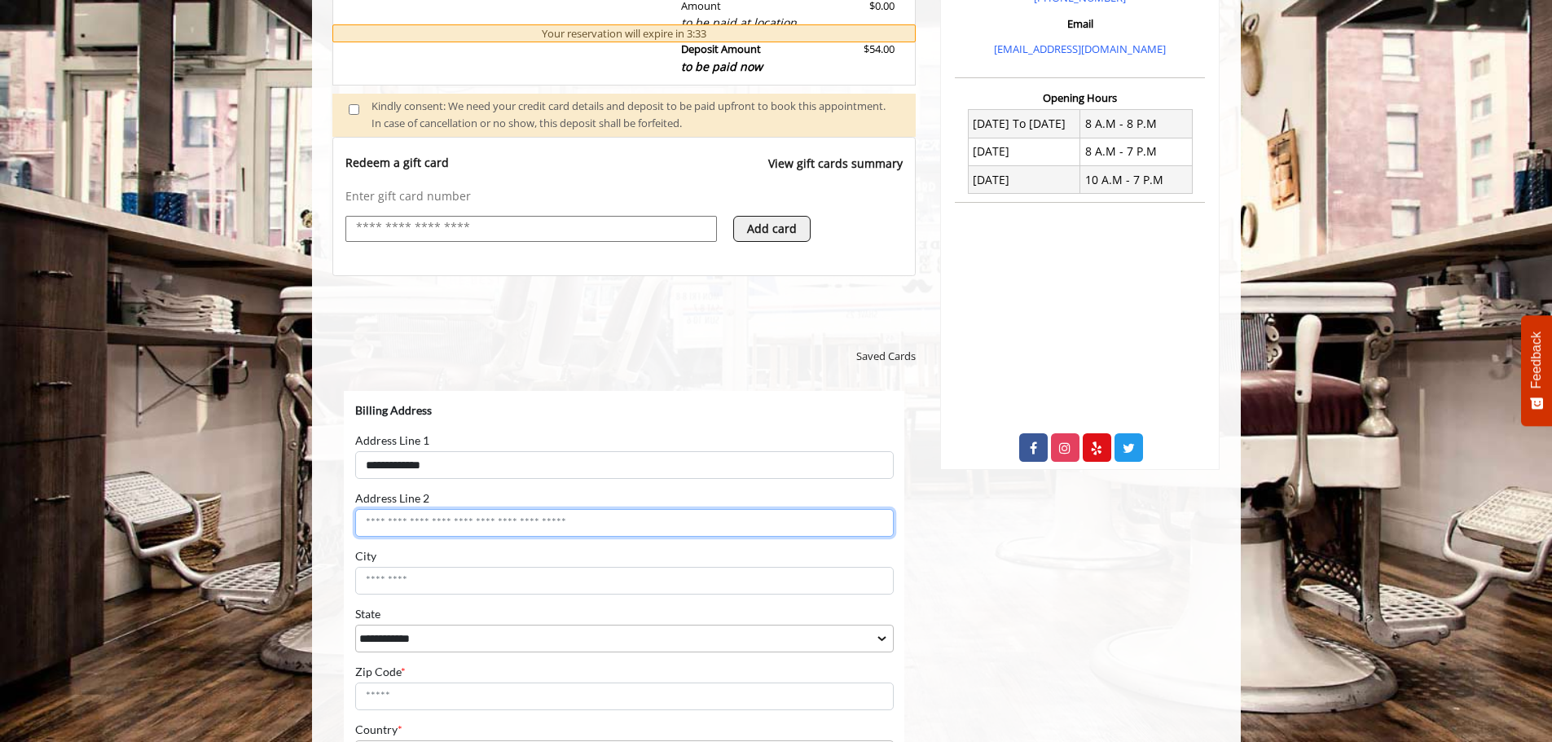
type input "********"
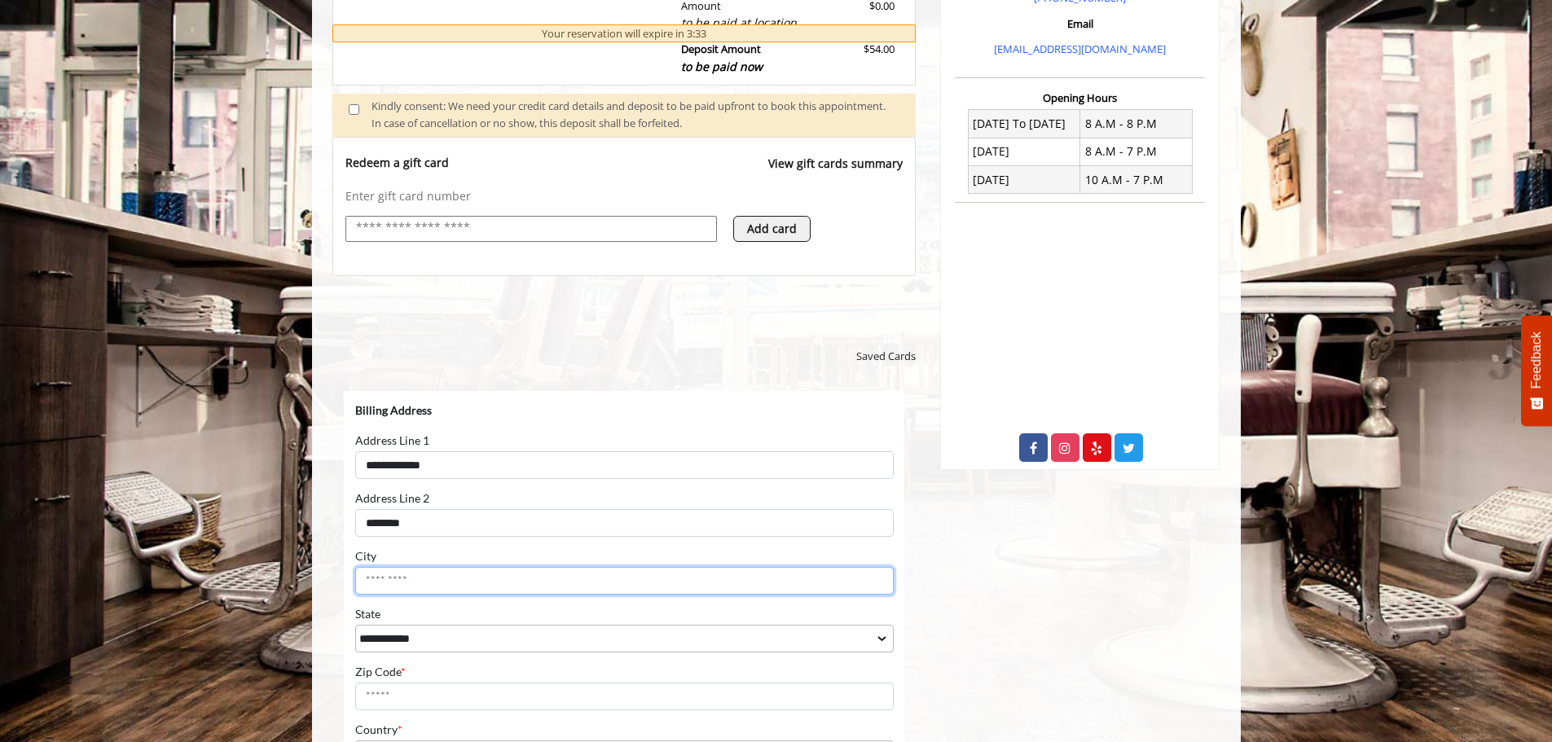
type input "********"
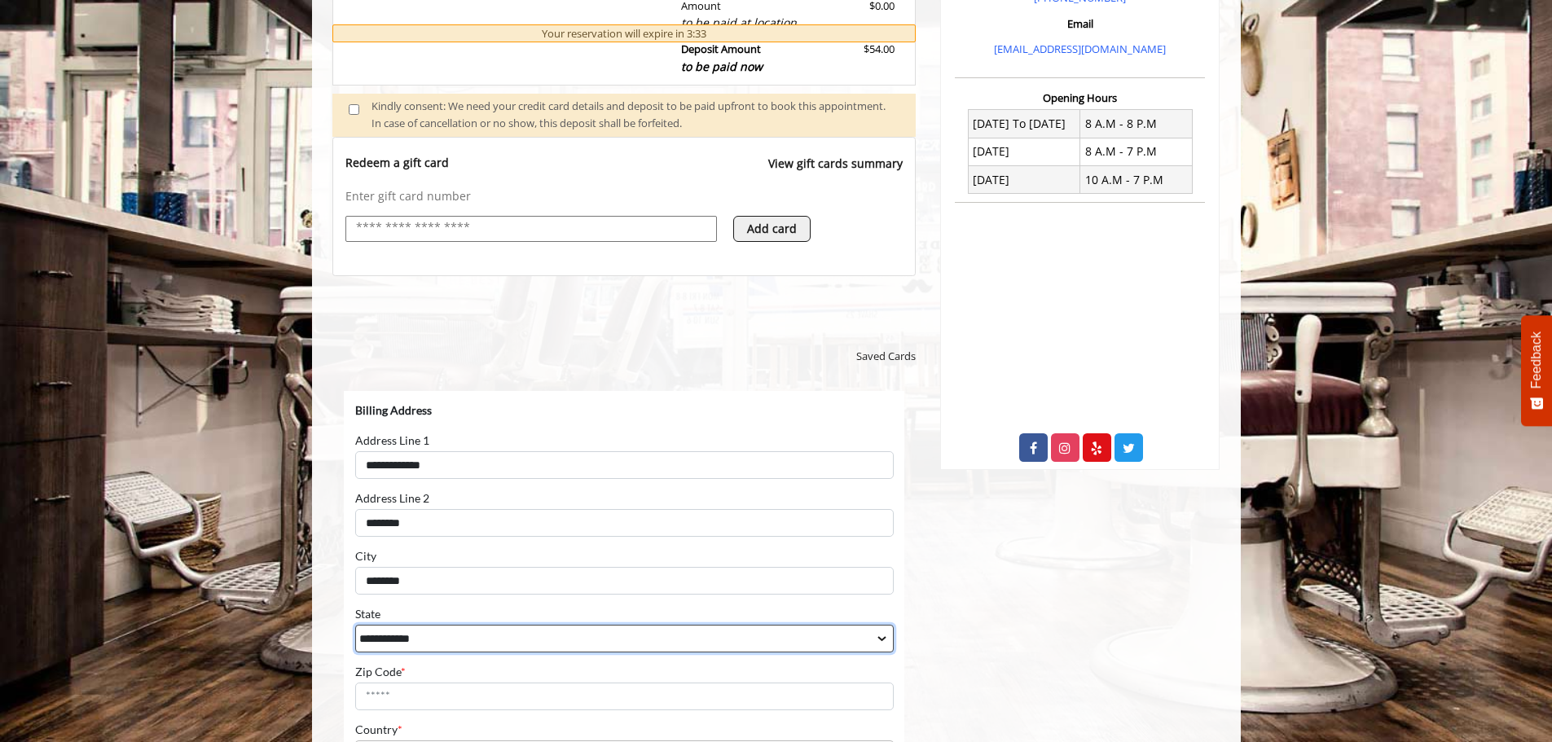
select select "**"
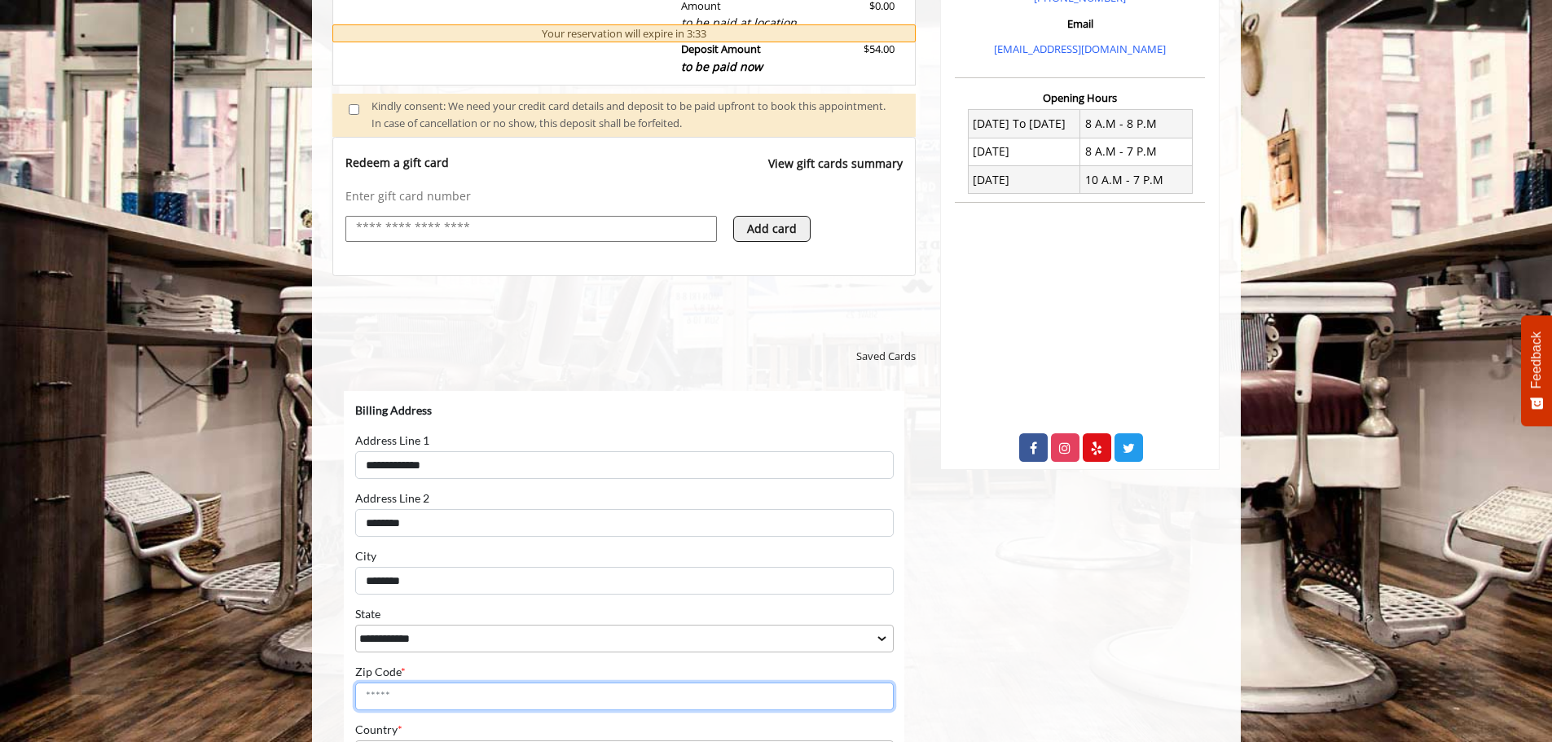
type input "*****"
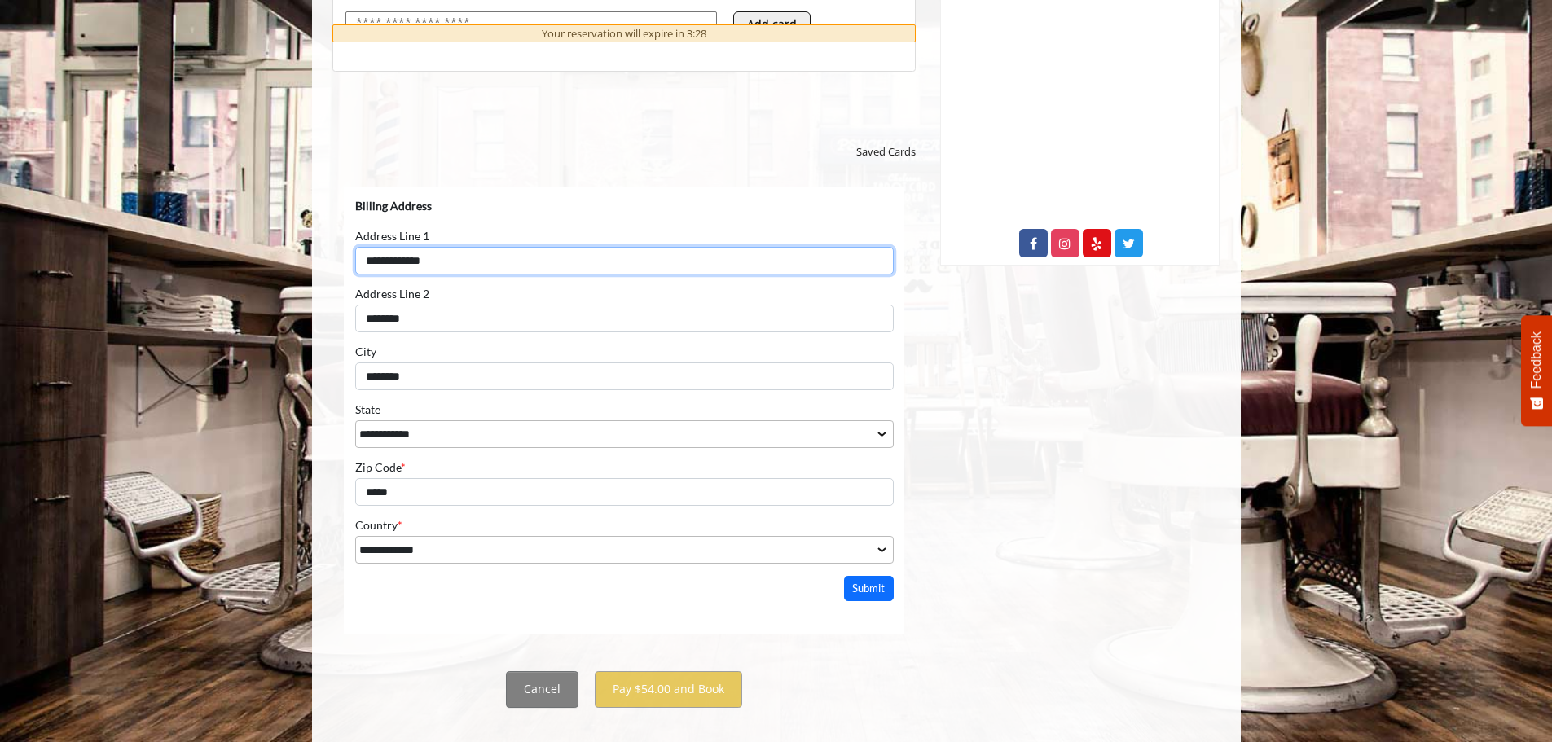
scroll to position [777, 0]
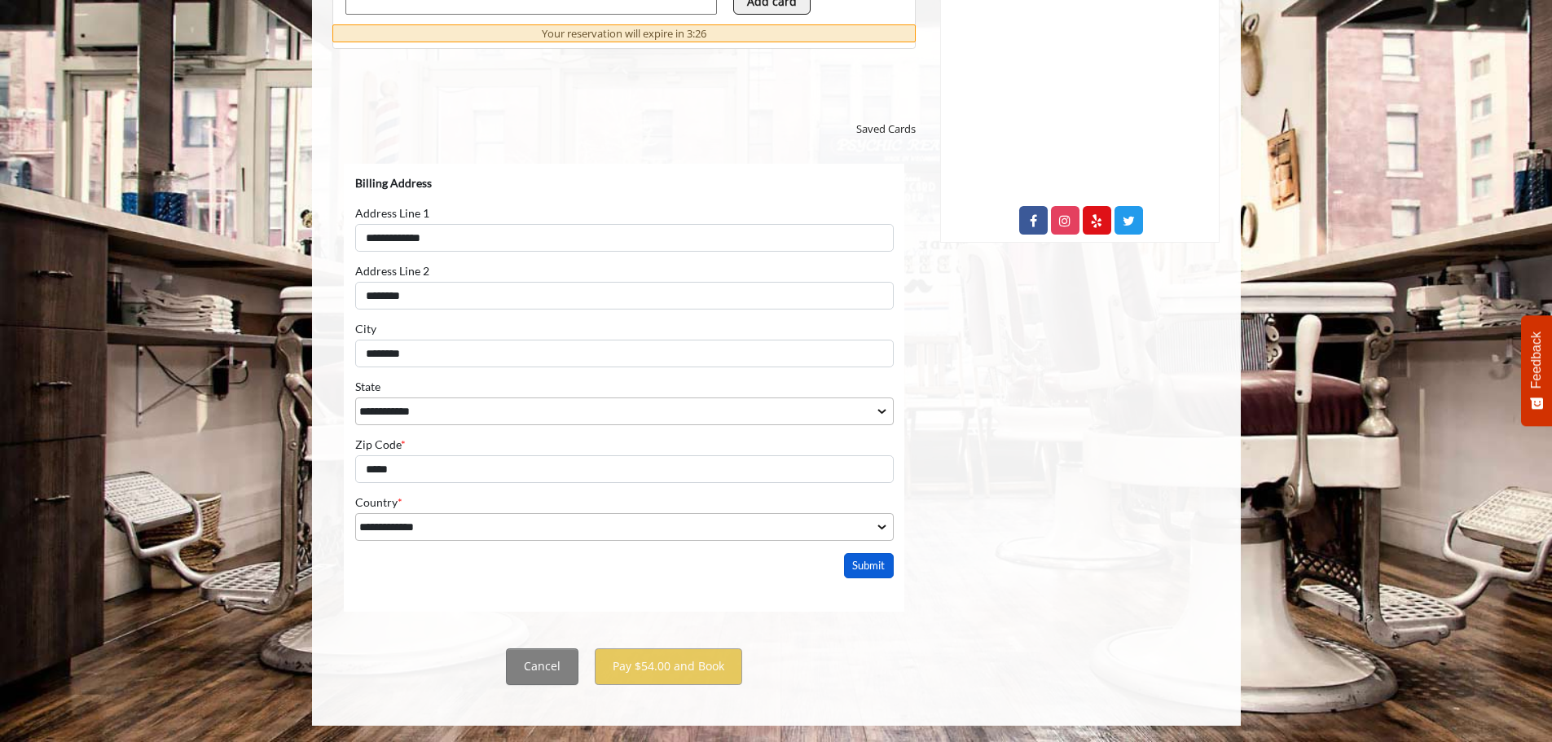
click at [877, 557] on button "Submit" at bounding box center [868, 564] width 51 height 25
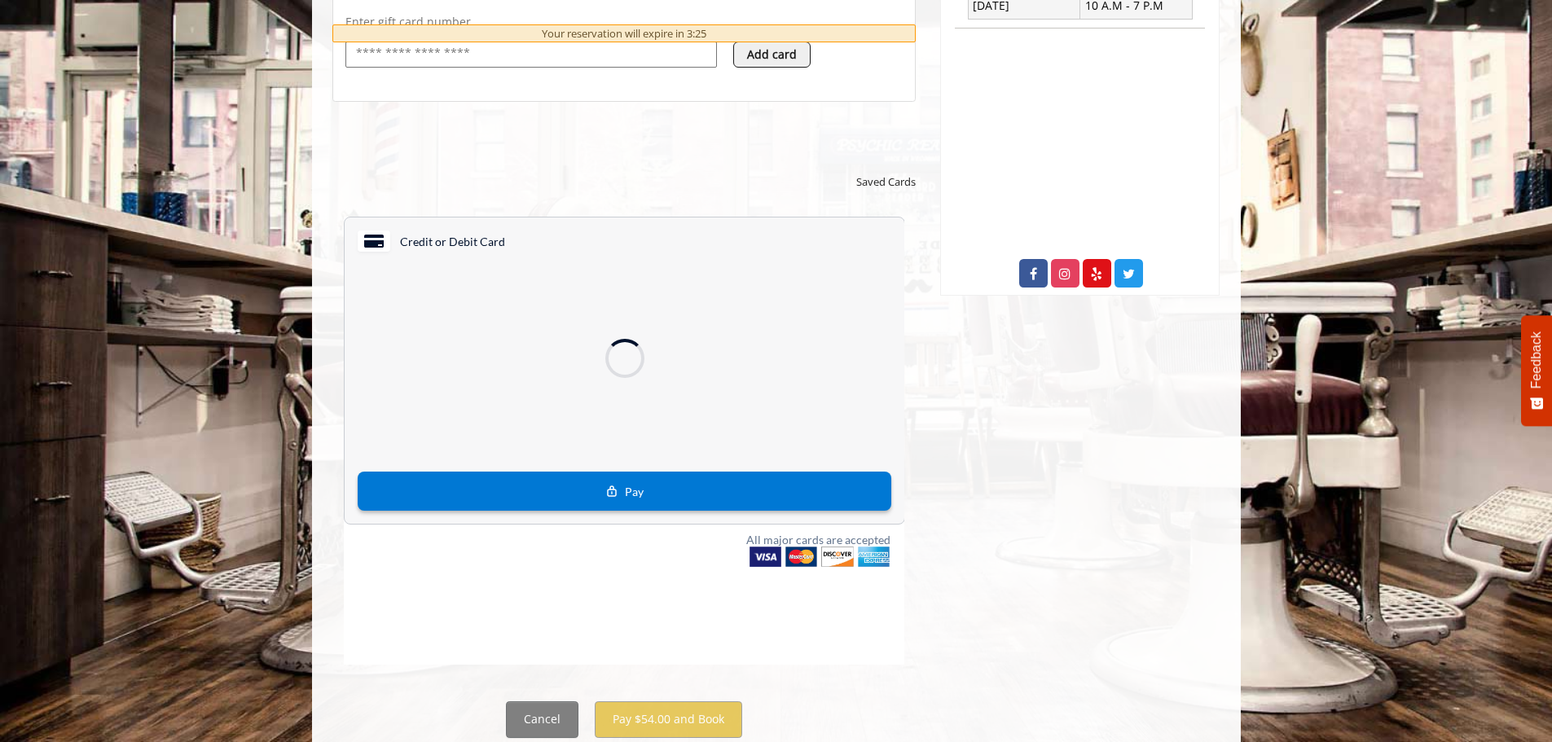
scroll to position [696, 0]
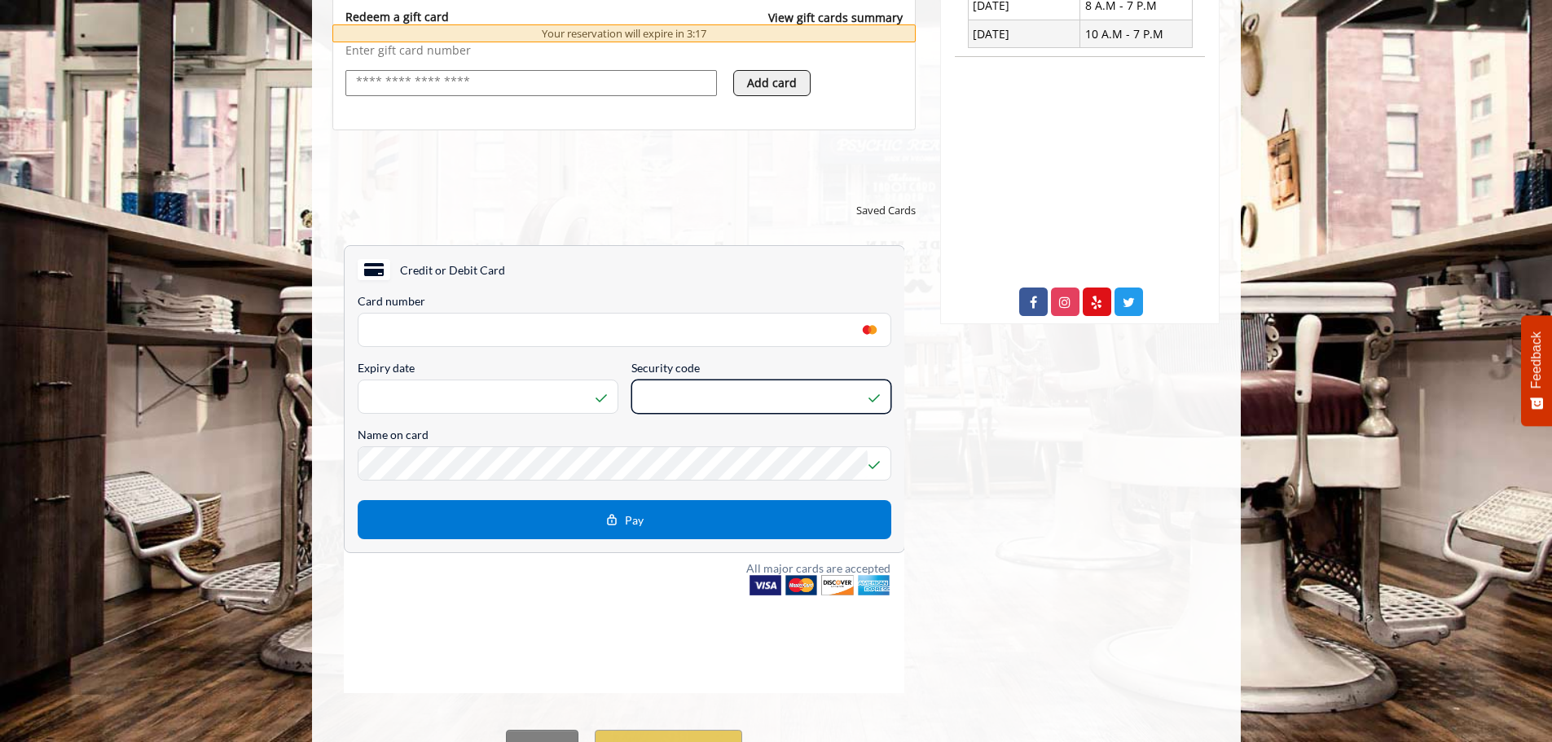
click at [747, 362] on span "Security code" at bounding box center [761, 367] width 261 height 16
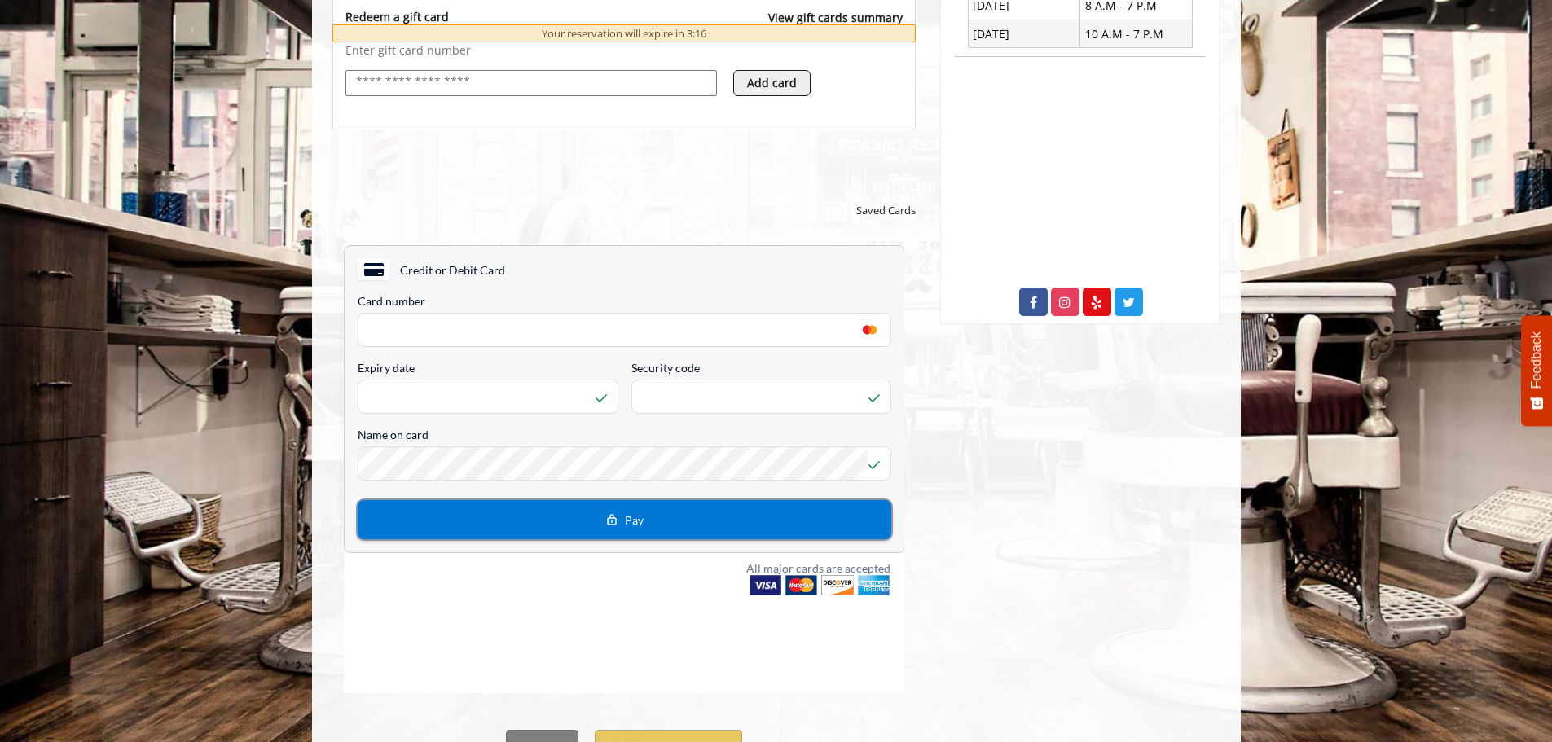
click at [699, 523] on button "Pay" at bounding box center [624, 518] width 534 height 39
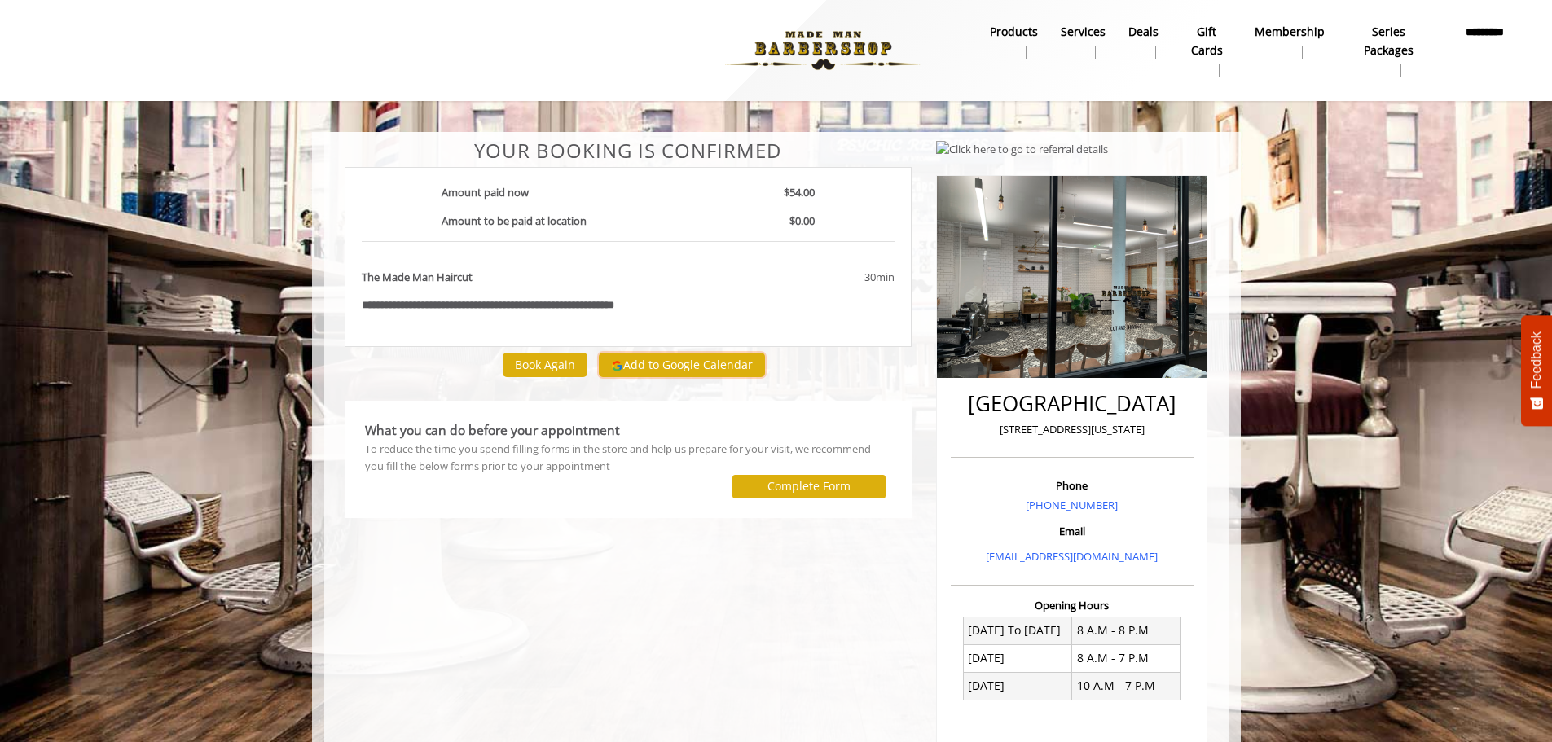
click at [722, 367] on button "Add to Google Calendar" at bounding box center [682, 365] width 166 height 24
click at [1500, 59] on b "*********" at bounding box center [1484, 41] width 65 height 37
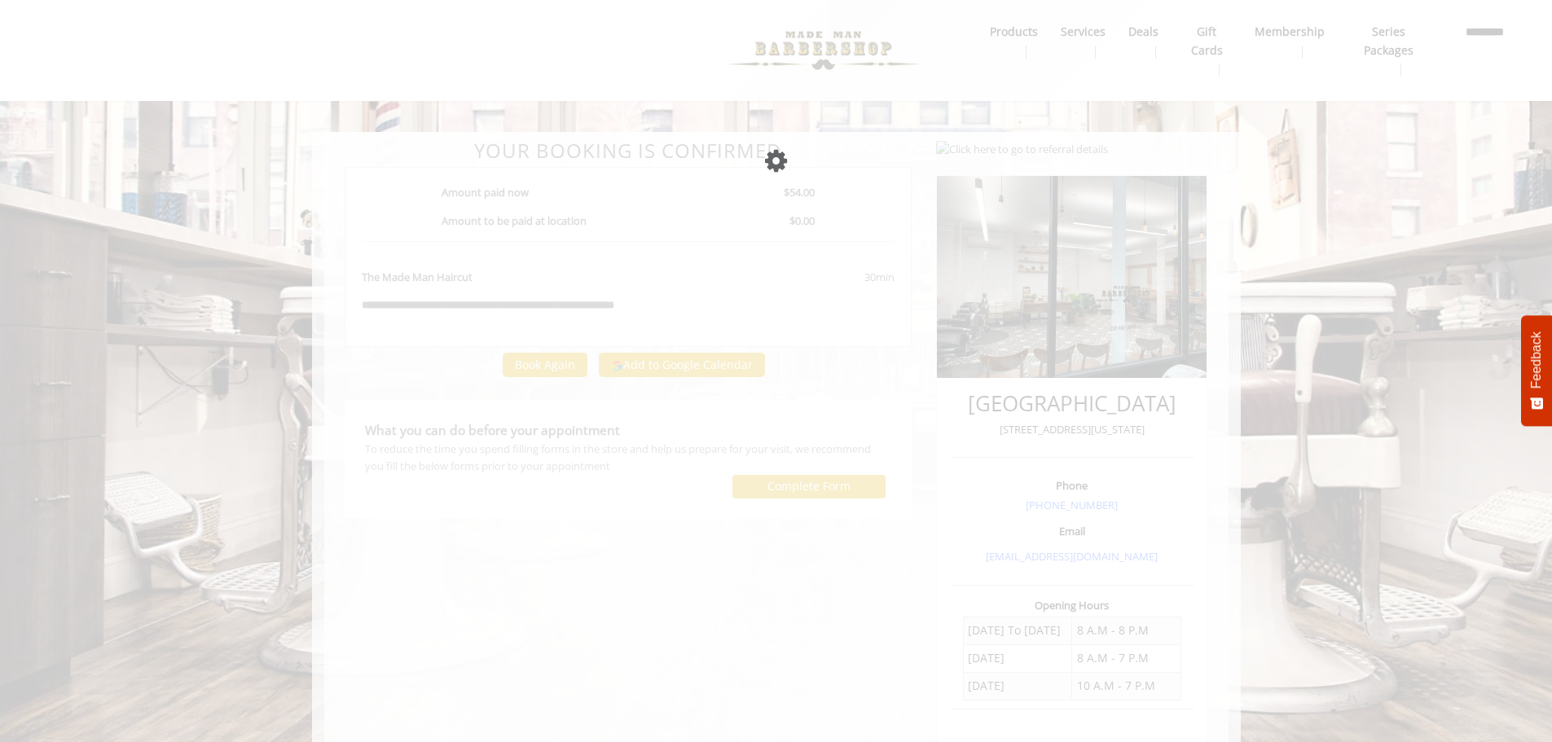
select select
select select "***"
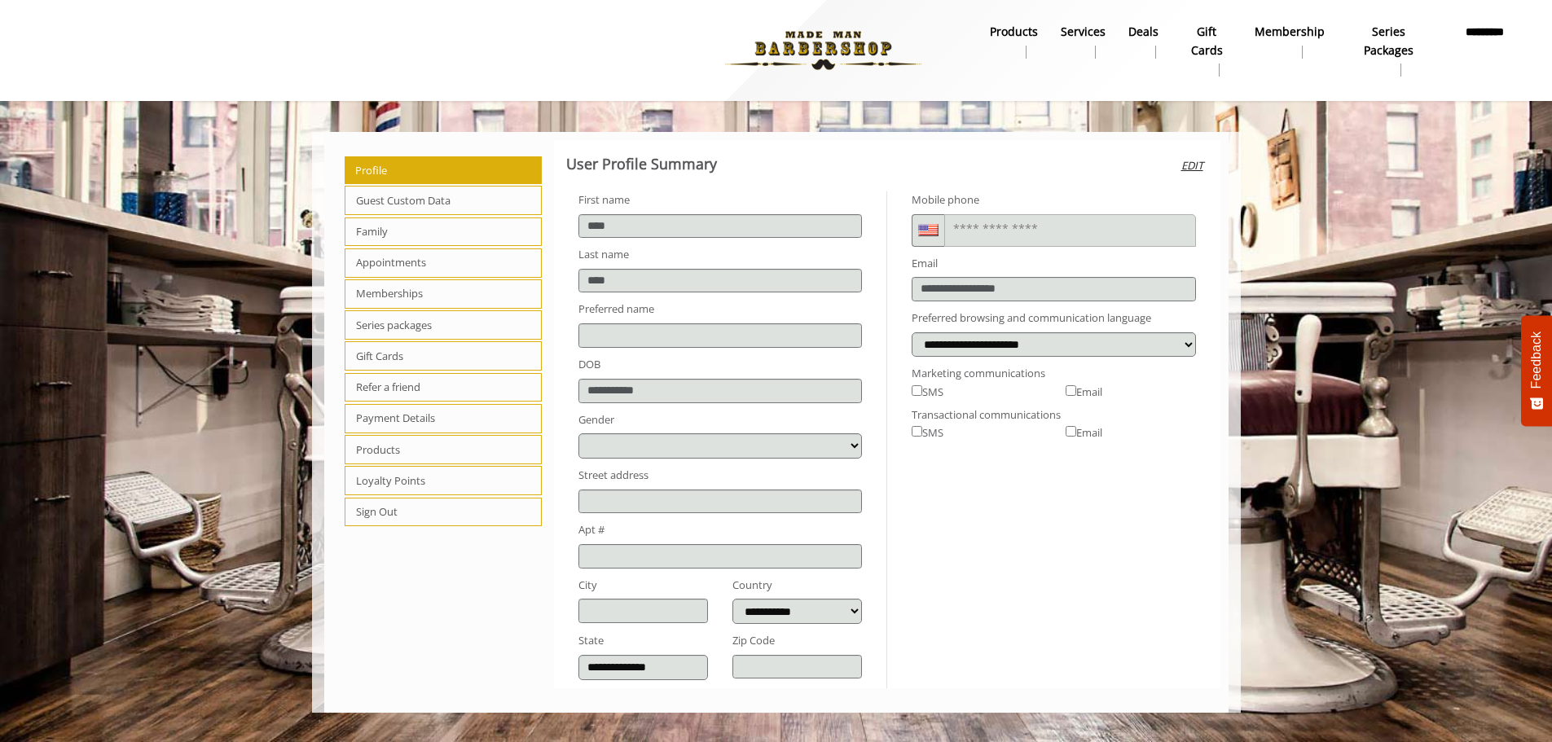
click at [414, 261] on span "Appointments" at bounding box center [444, 262] width 198 height 29
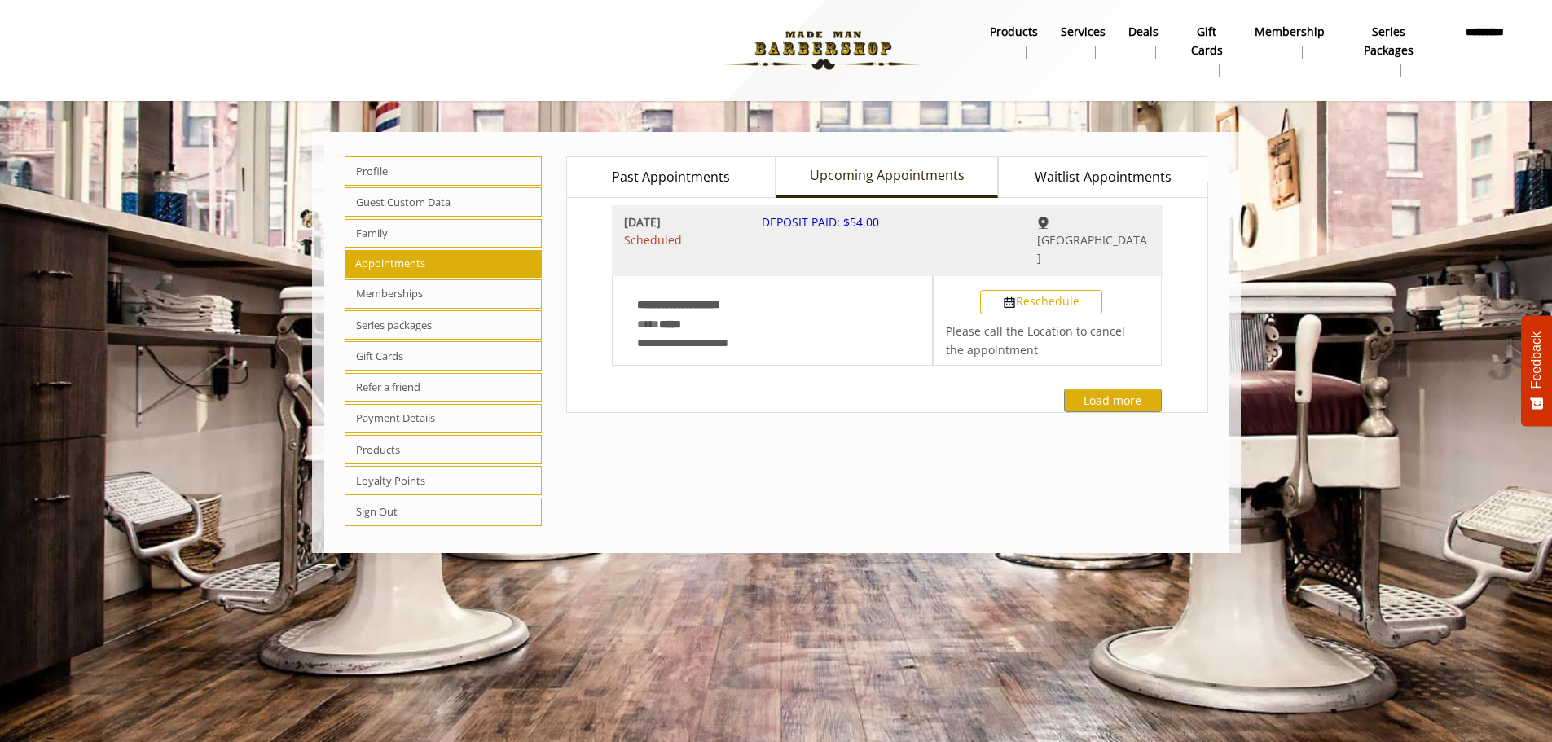
click at [712, 183] on span "Past Appointments" at bounding box center [671, 177] width 118 height 21
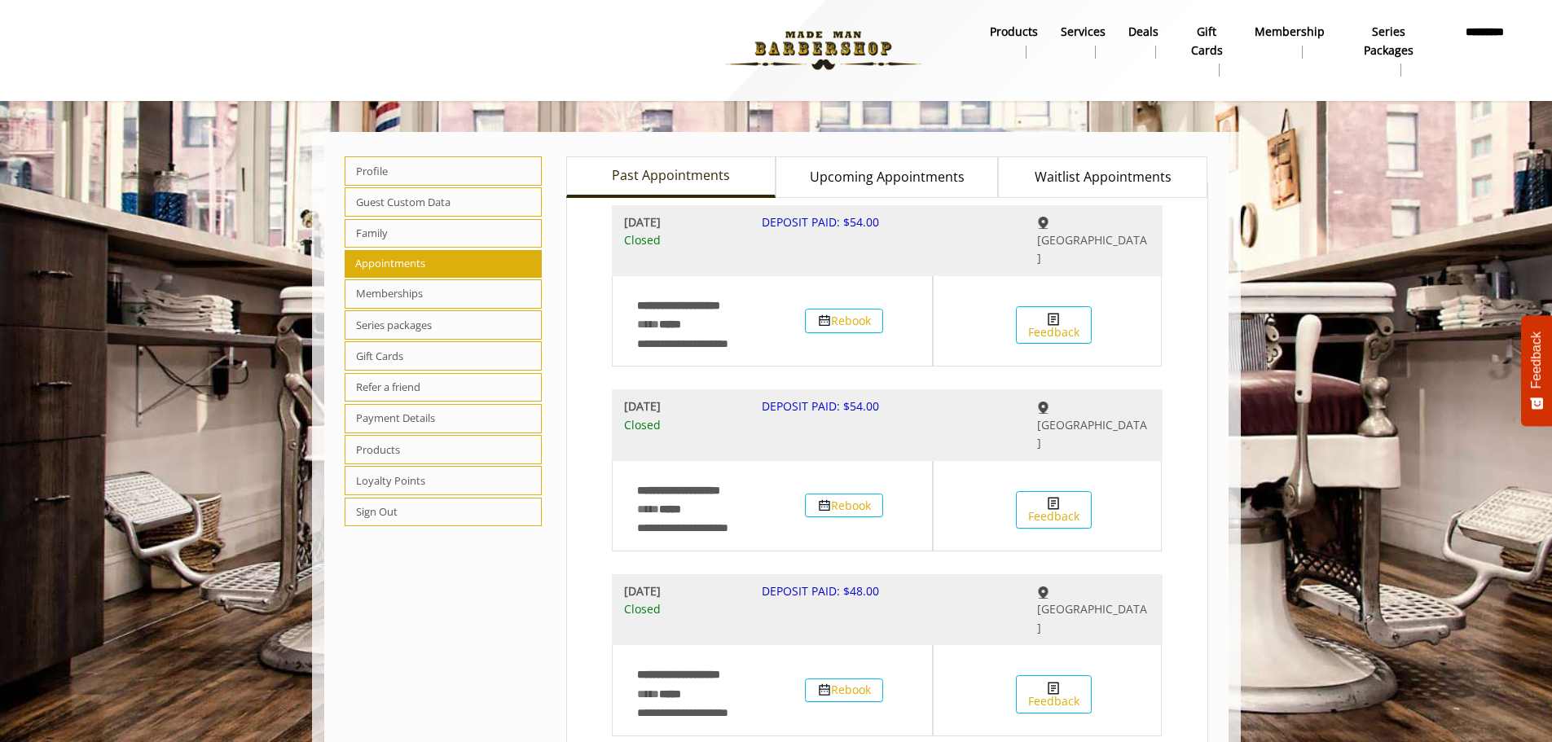
click at [855, 174] on span "Upcoming Appointments" at bounding box center [887, 177] width 155 height 21
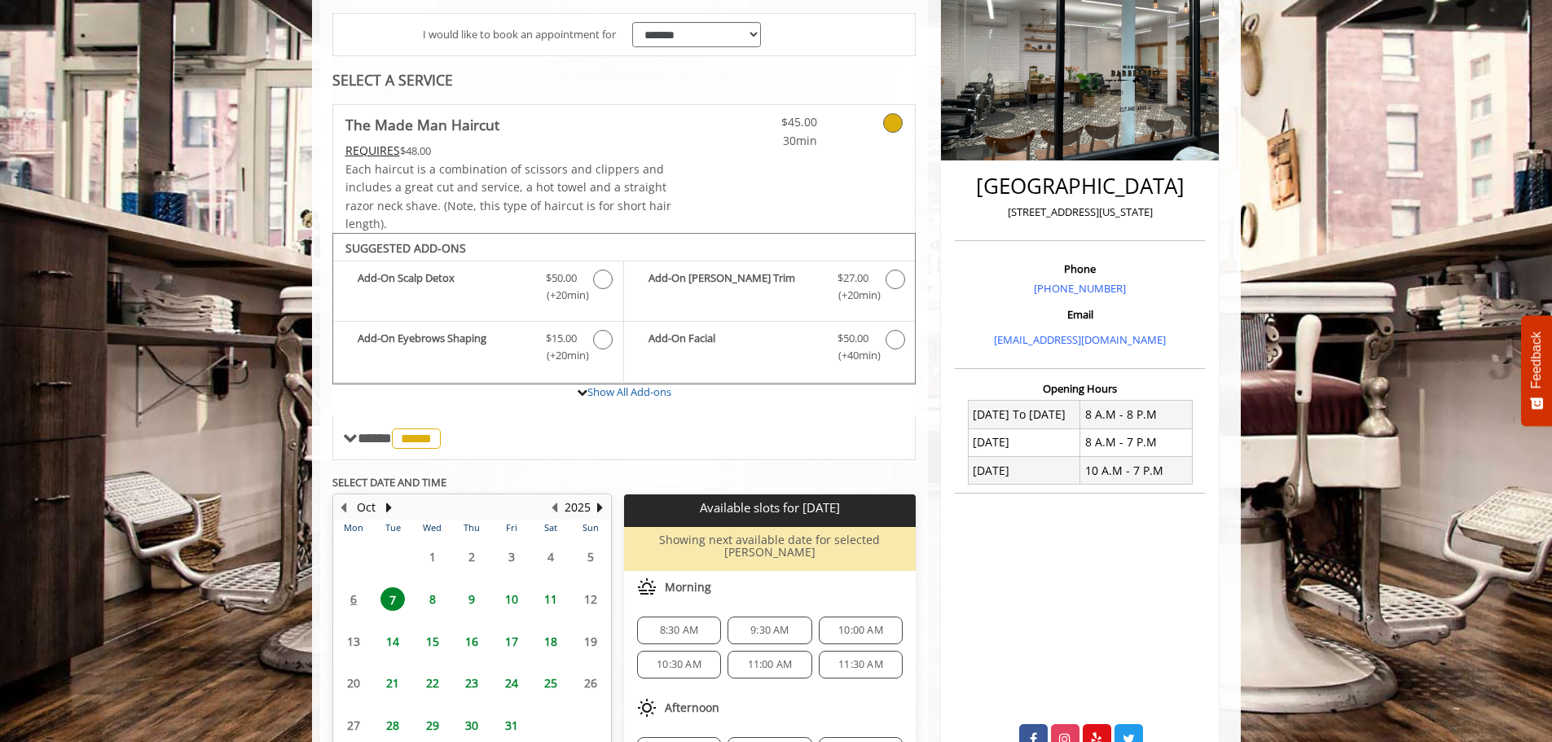
scroll to position [285, 0]
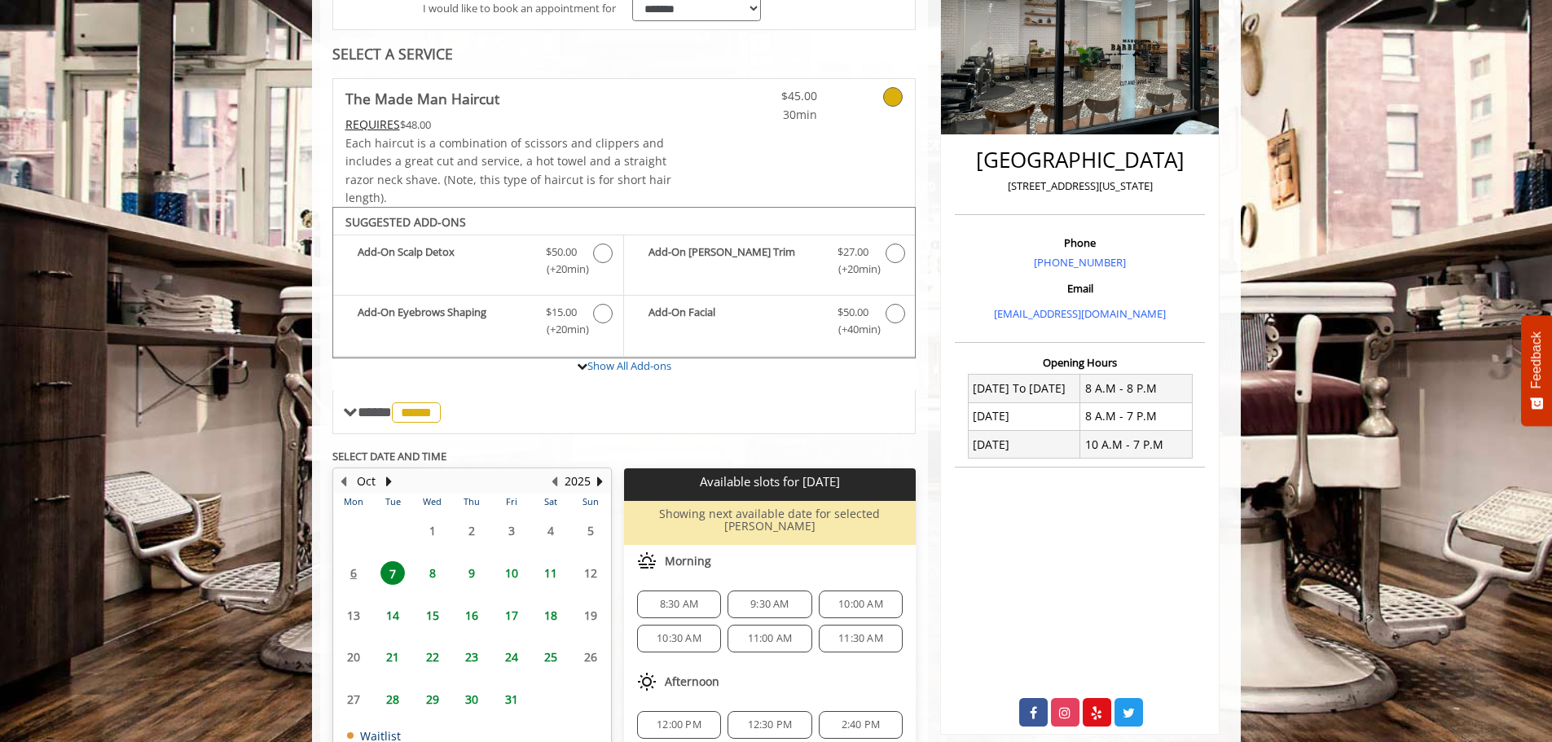
click at [395, 648] on span "21" at bounding box center [392, 657] width 24 height 24
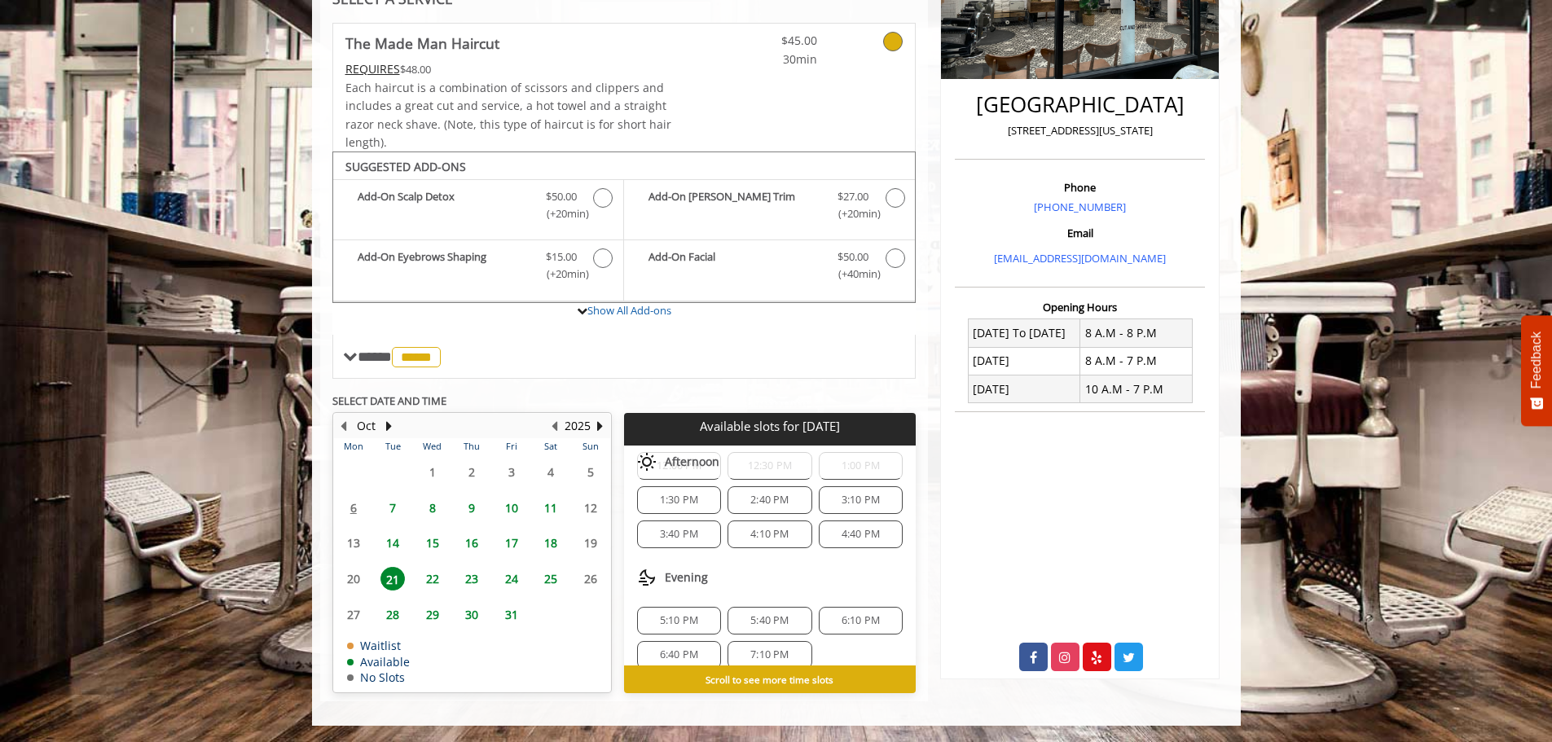
scroll to position [210, 0]
click at [689, 641] on span "6:40 PM" at bounding box center [679, 638] width 38 height 13
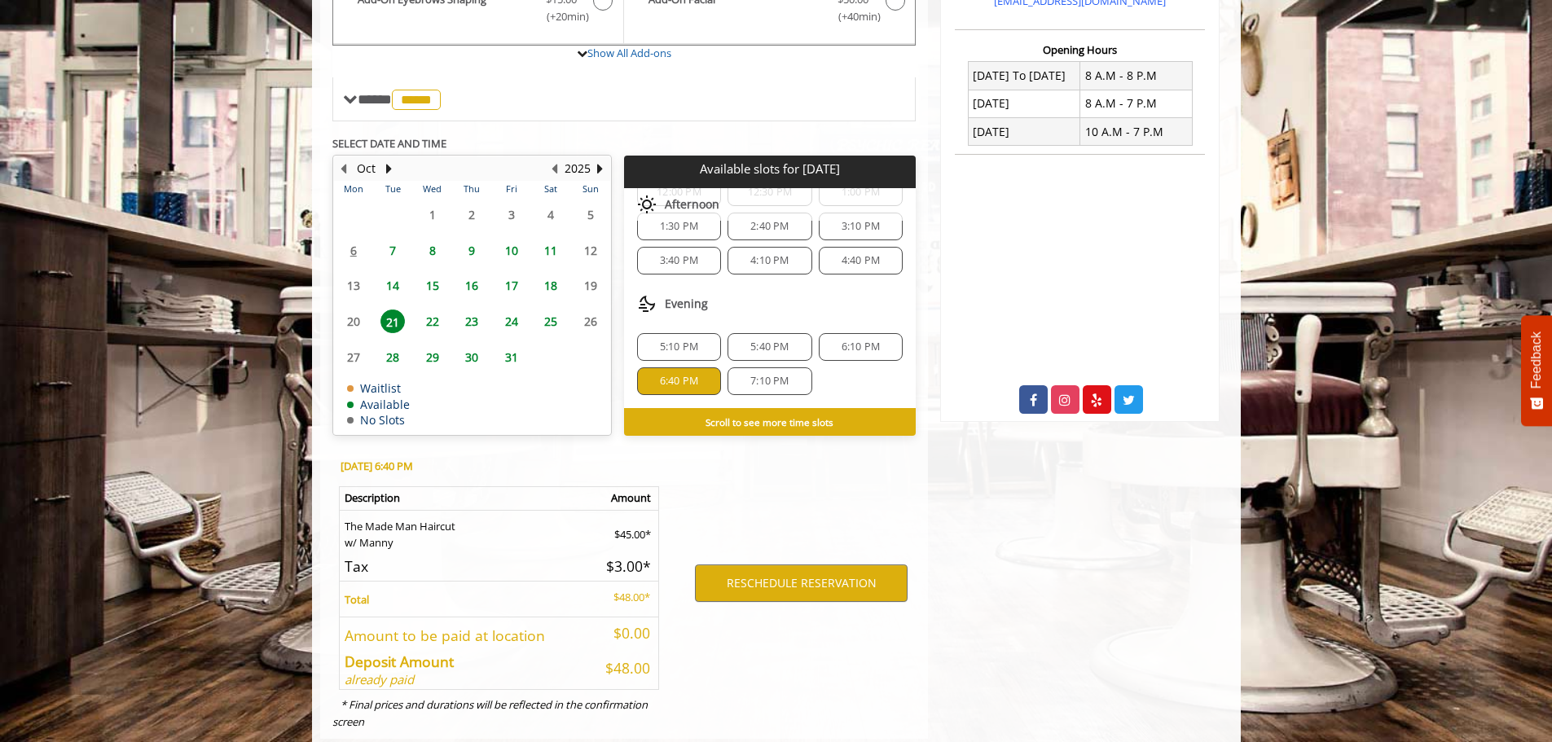
scroll to position [635, 0]
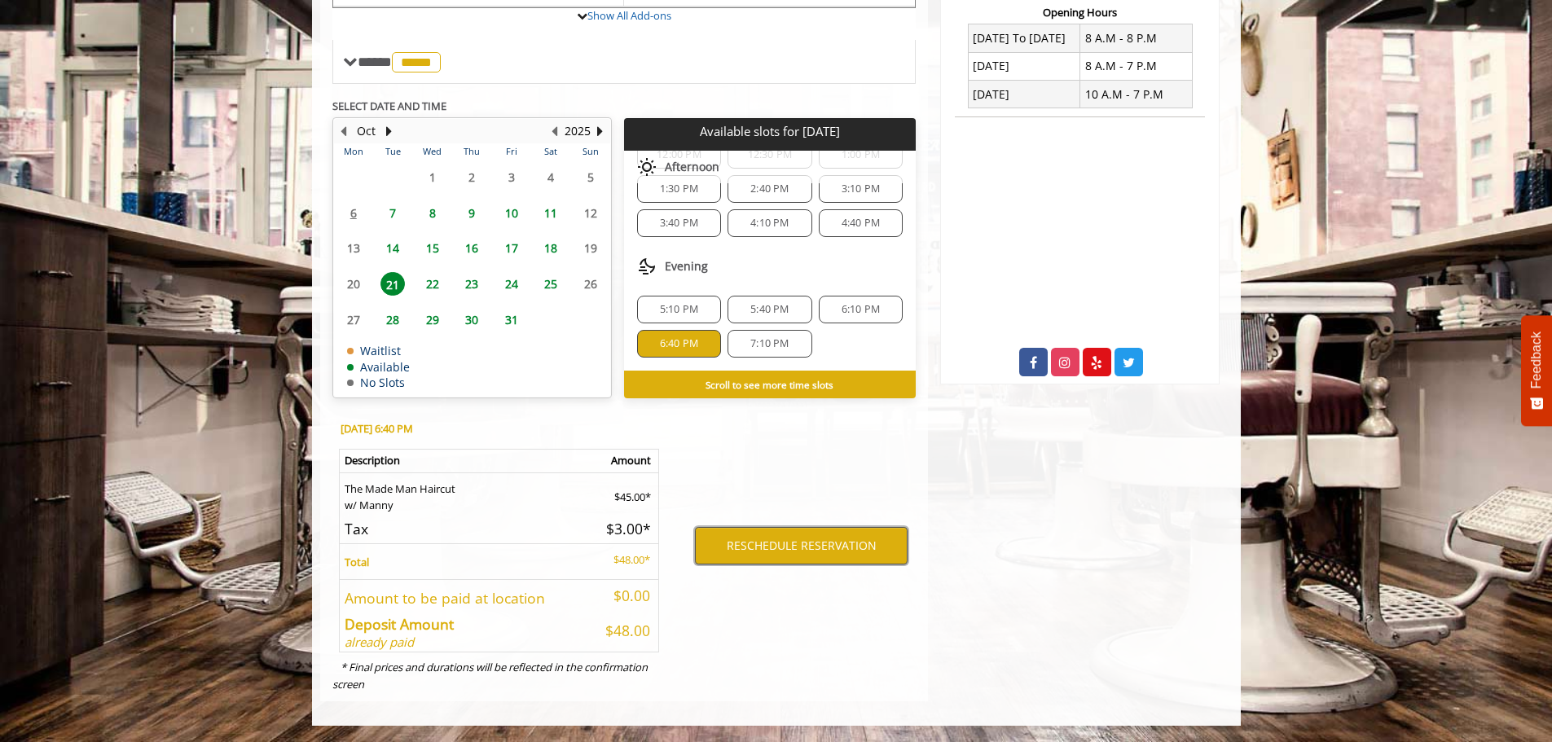
click at [831, 538] on button "RESCHEDULE RESERVATION" at bounding box center [801, 545] width 213 height 37
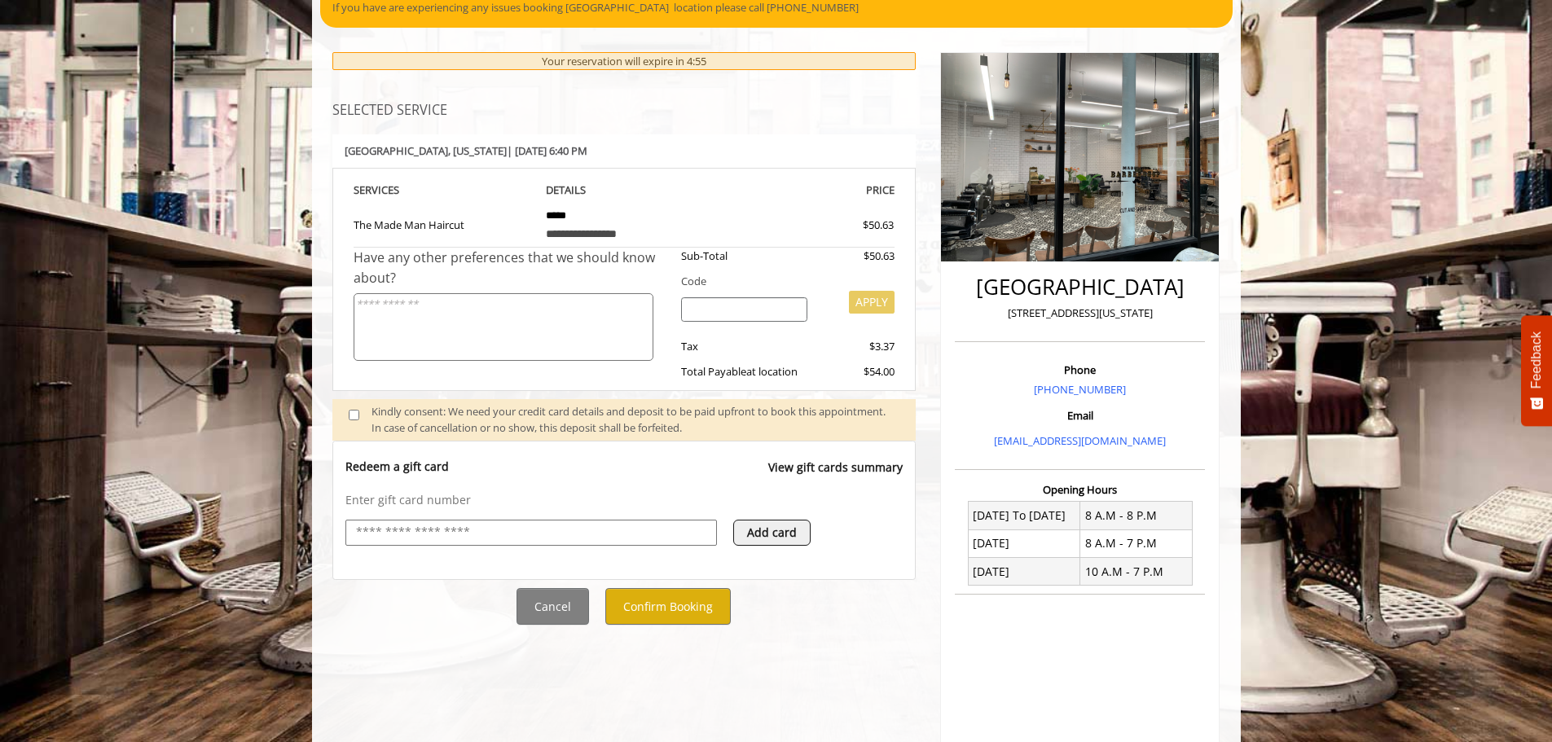
scroll to position [163, 0]
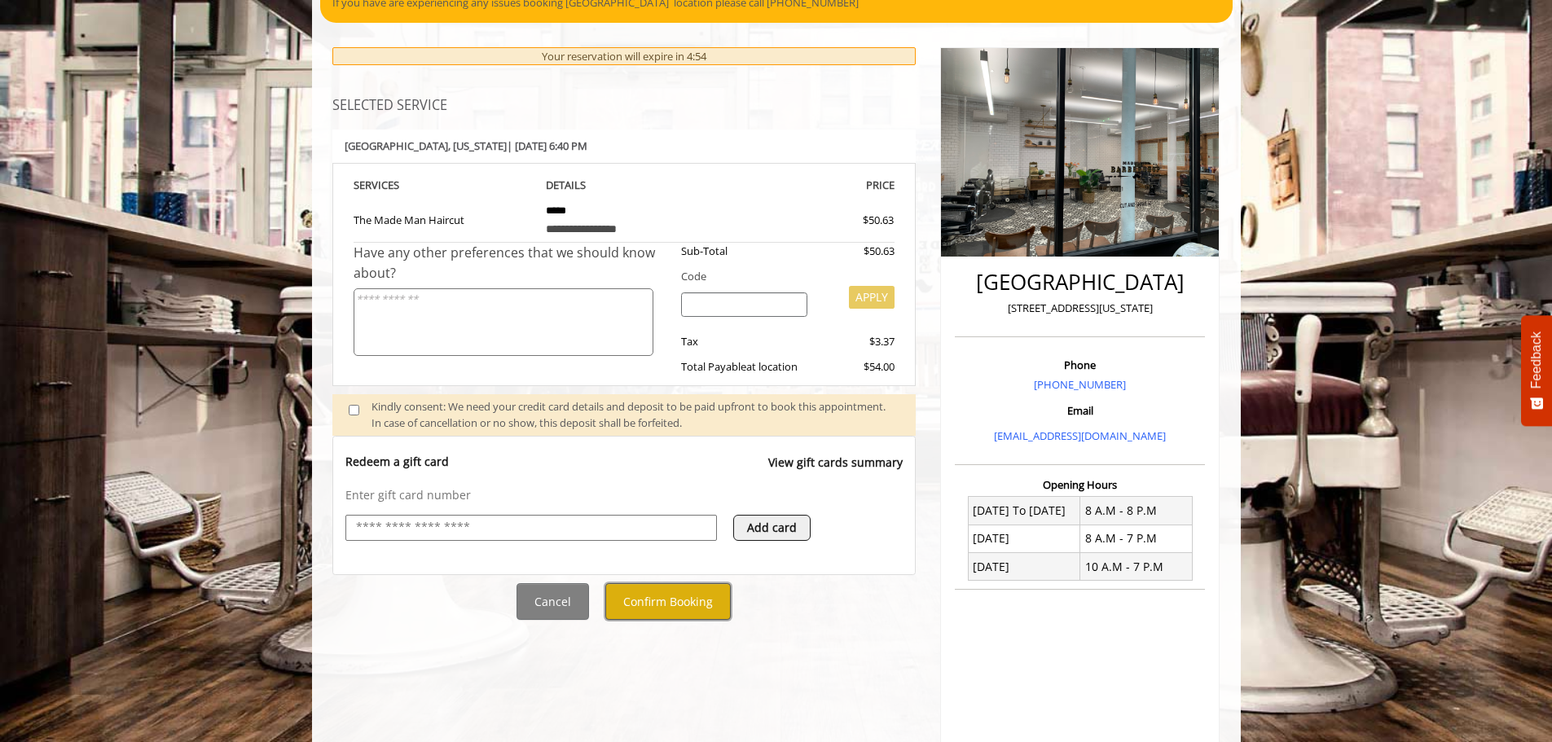
click at [696, 595] on button "Confirm Booking" at bounding box center [667, 601] width 125 height 37
